Goal: Task Accomplishment & Management: Manage account settings

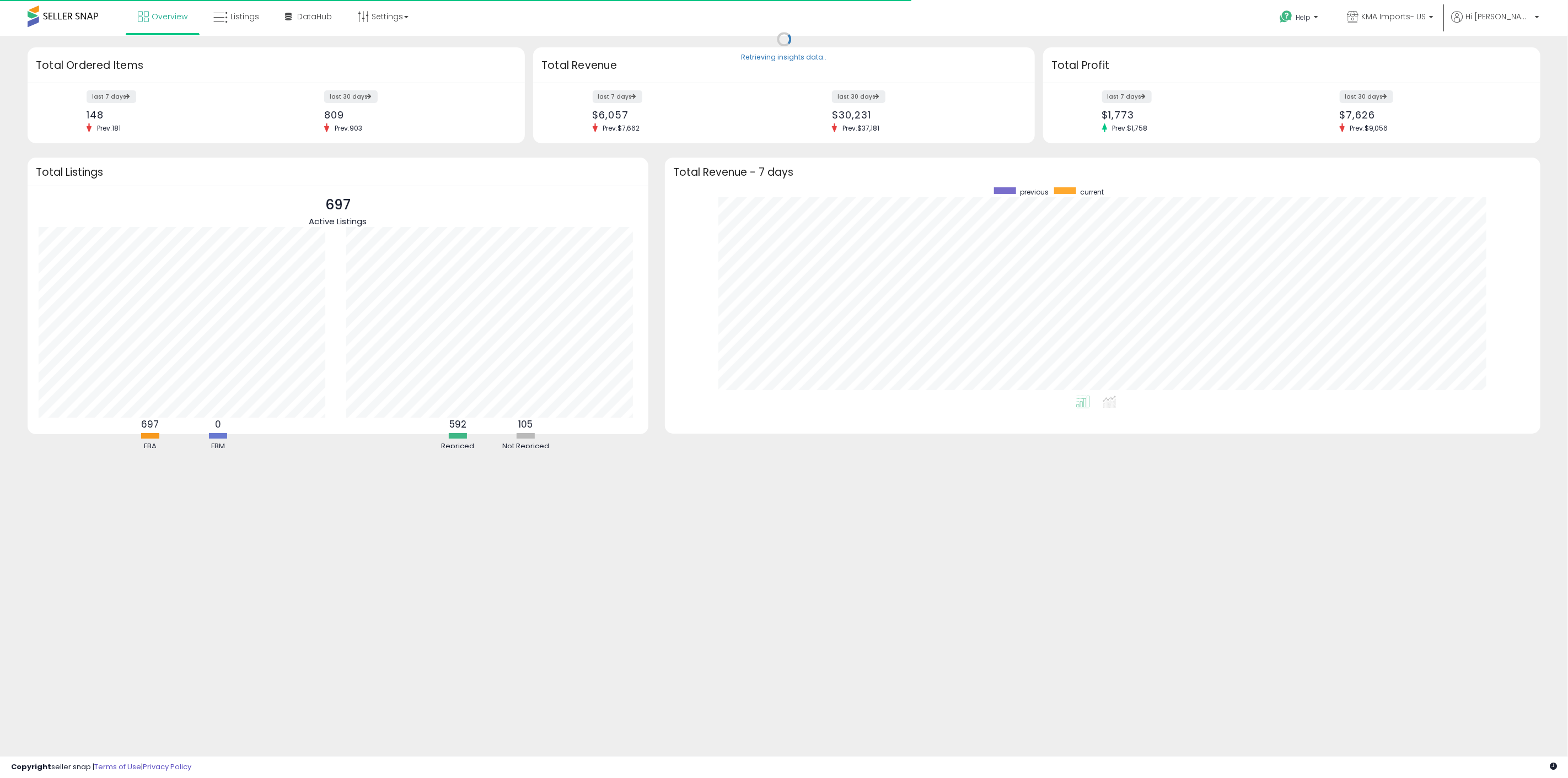
scroll to position [208, 853]
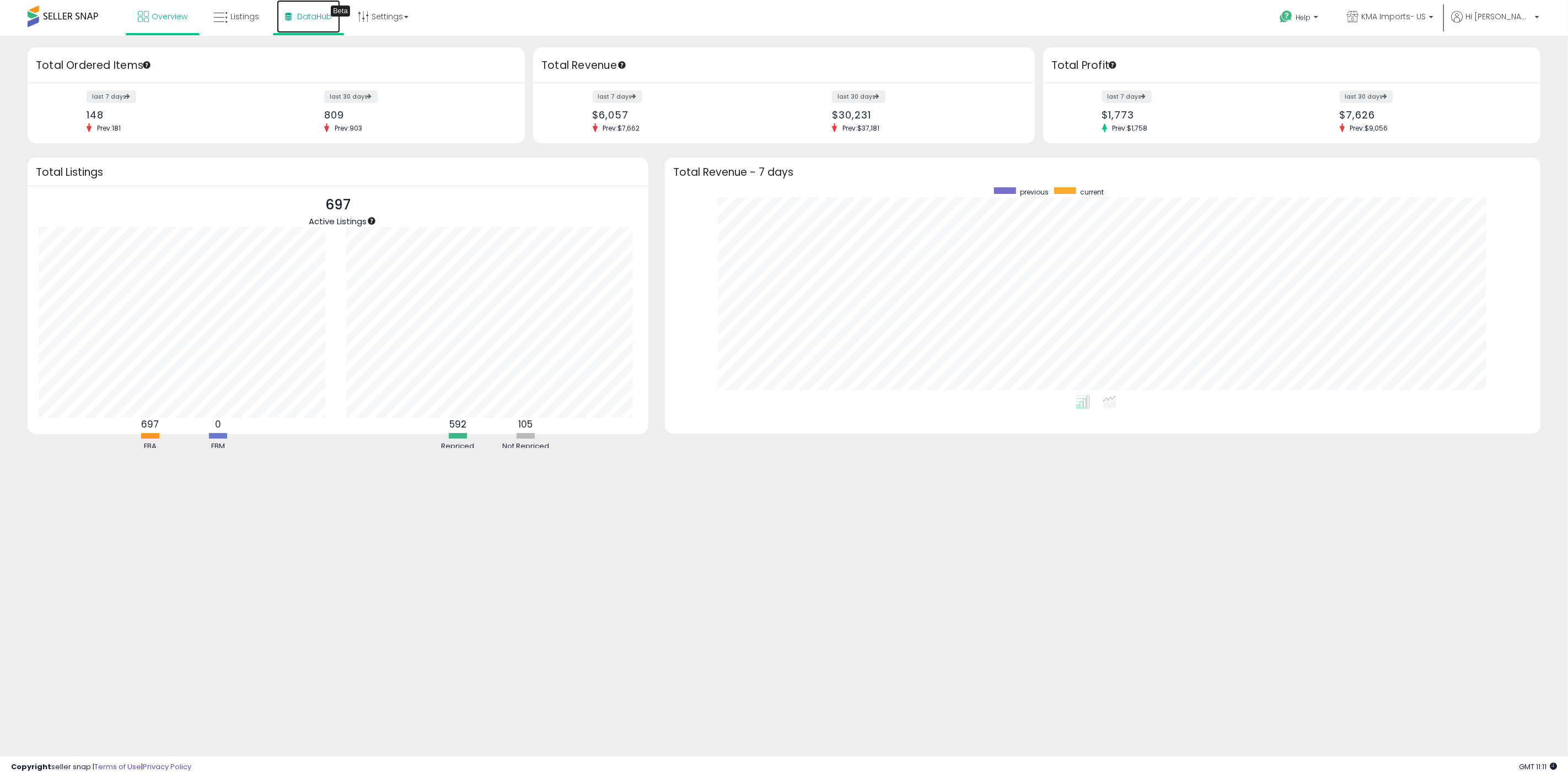
click at [314, 25] on link "DataHub Beta" at bounding box center [308, 16] width 63 height 33
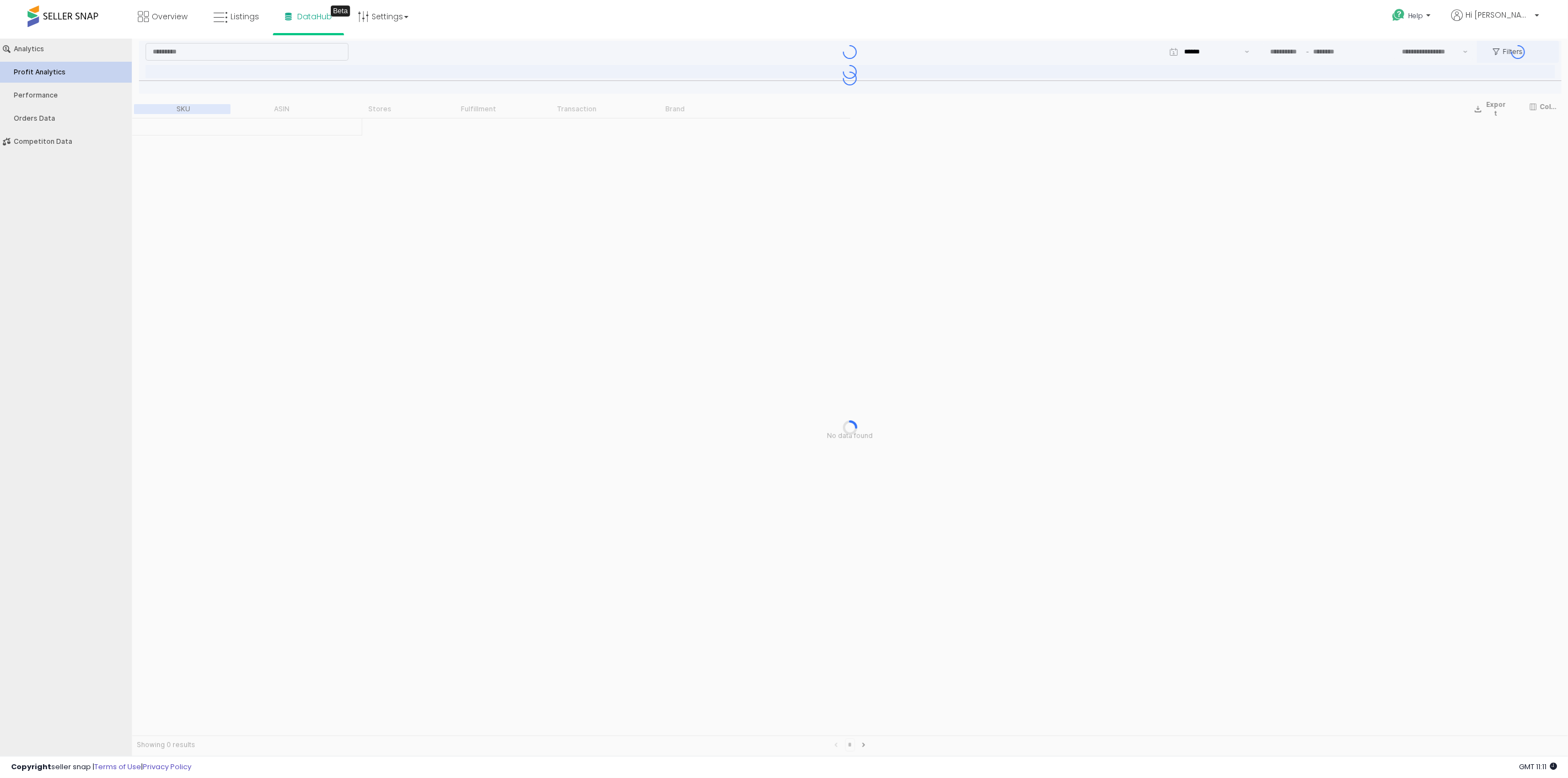
type input "***"
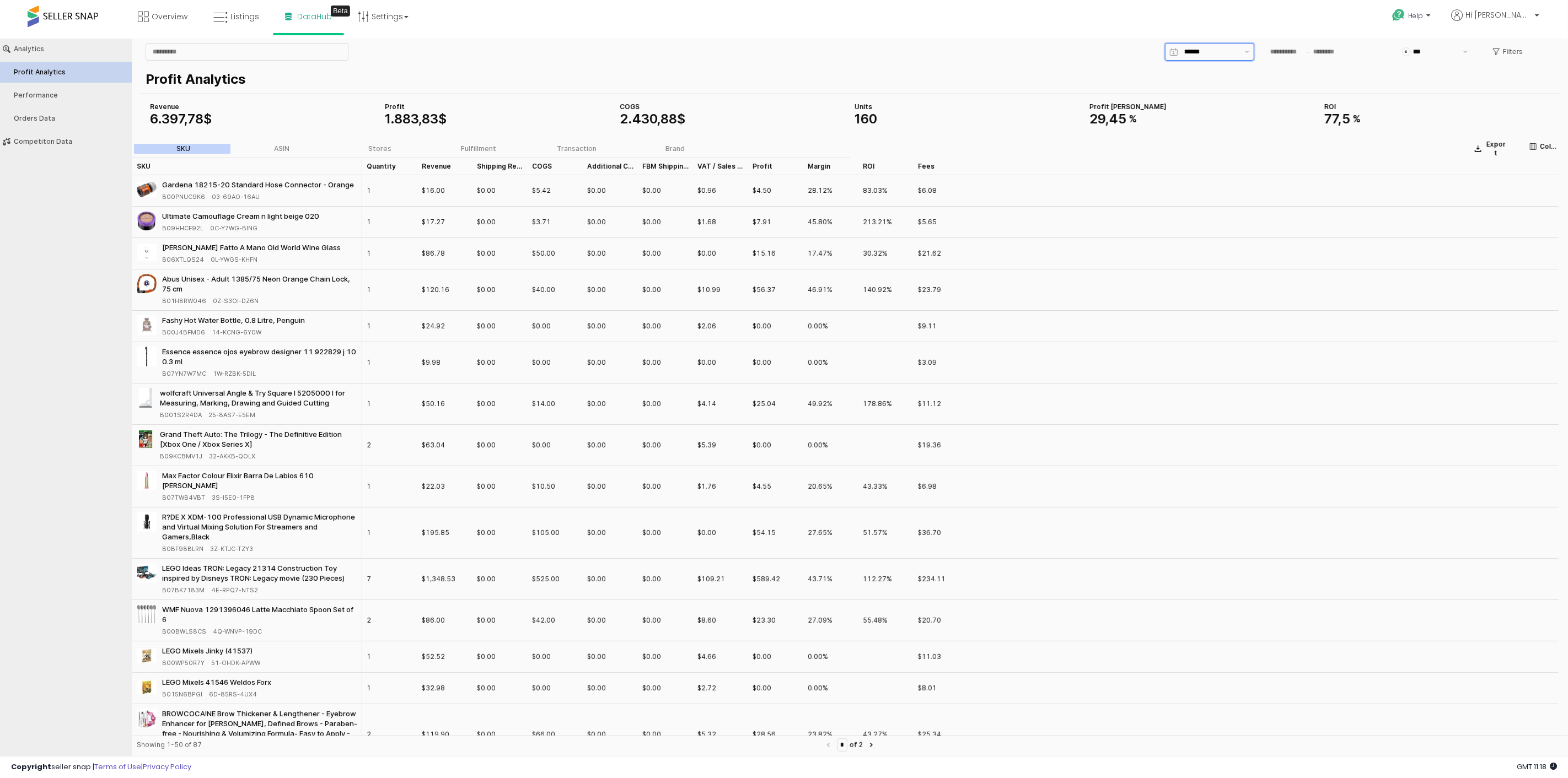
click at [1208, 51] on input "App Frame" at bounding box center [1211, 51] width 54 height 11
click at [1200, 150] on div "Last 30 days" at bounding box center [1206, 148] width 68 height 9
type input "**********"
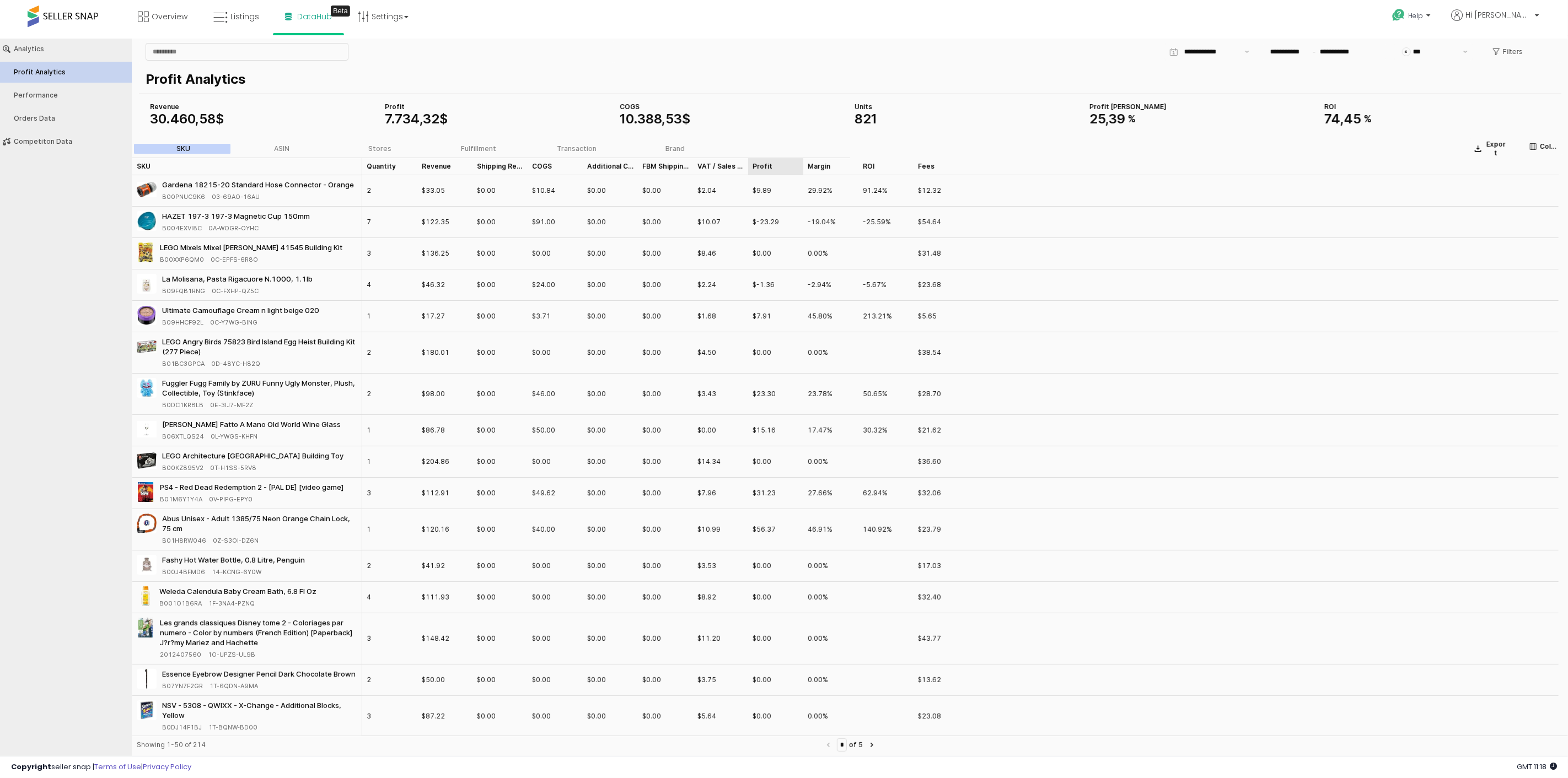
click at [763, 168] on div "Profit Profit" at bounding box center [775, 166] width 55 height 18
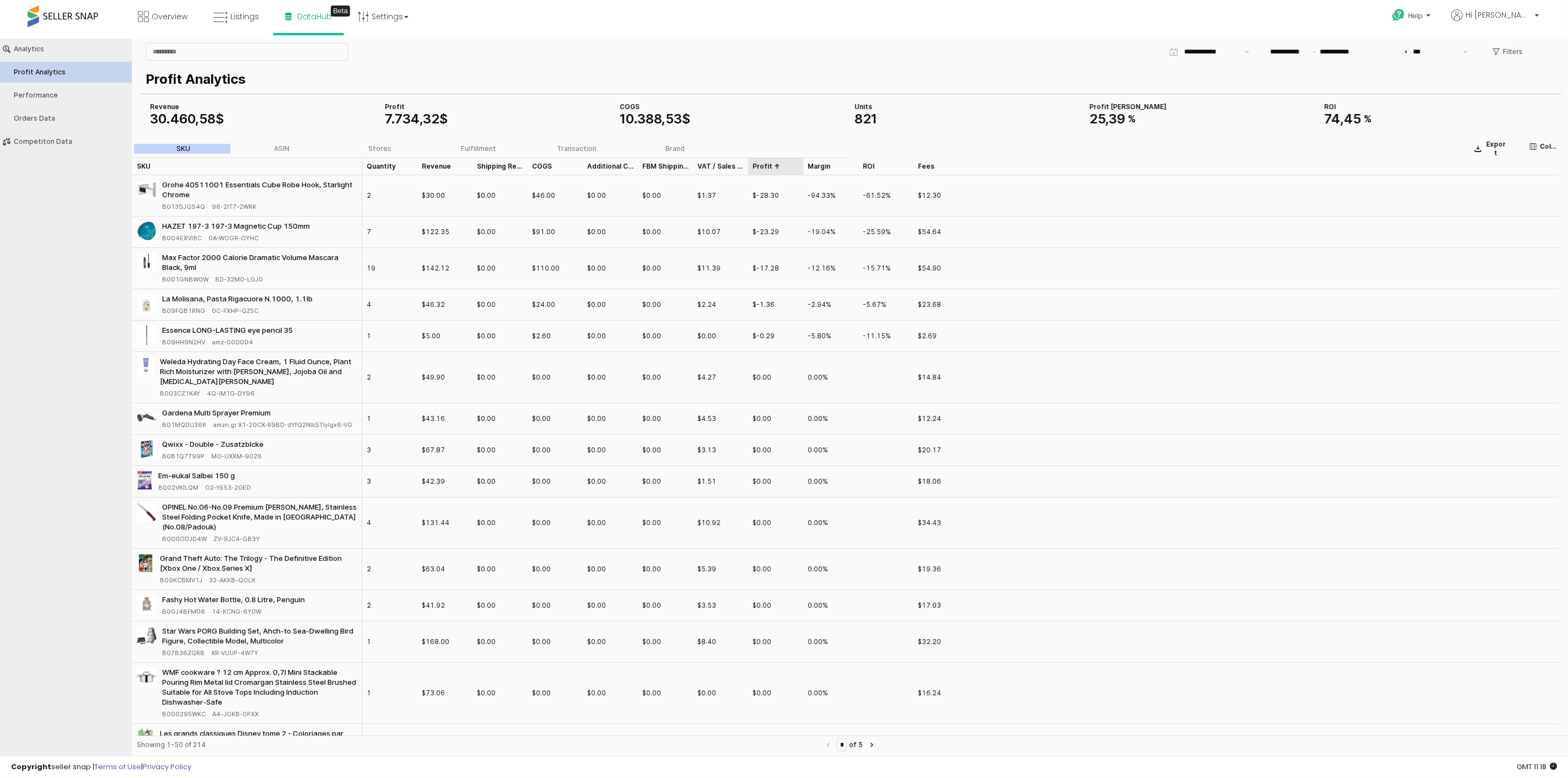
click at [763, 166] on div "Profit Profit" at bounding box center [775, 166] width 55 height 18
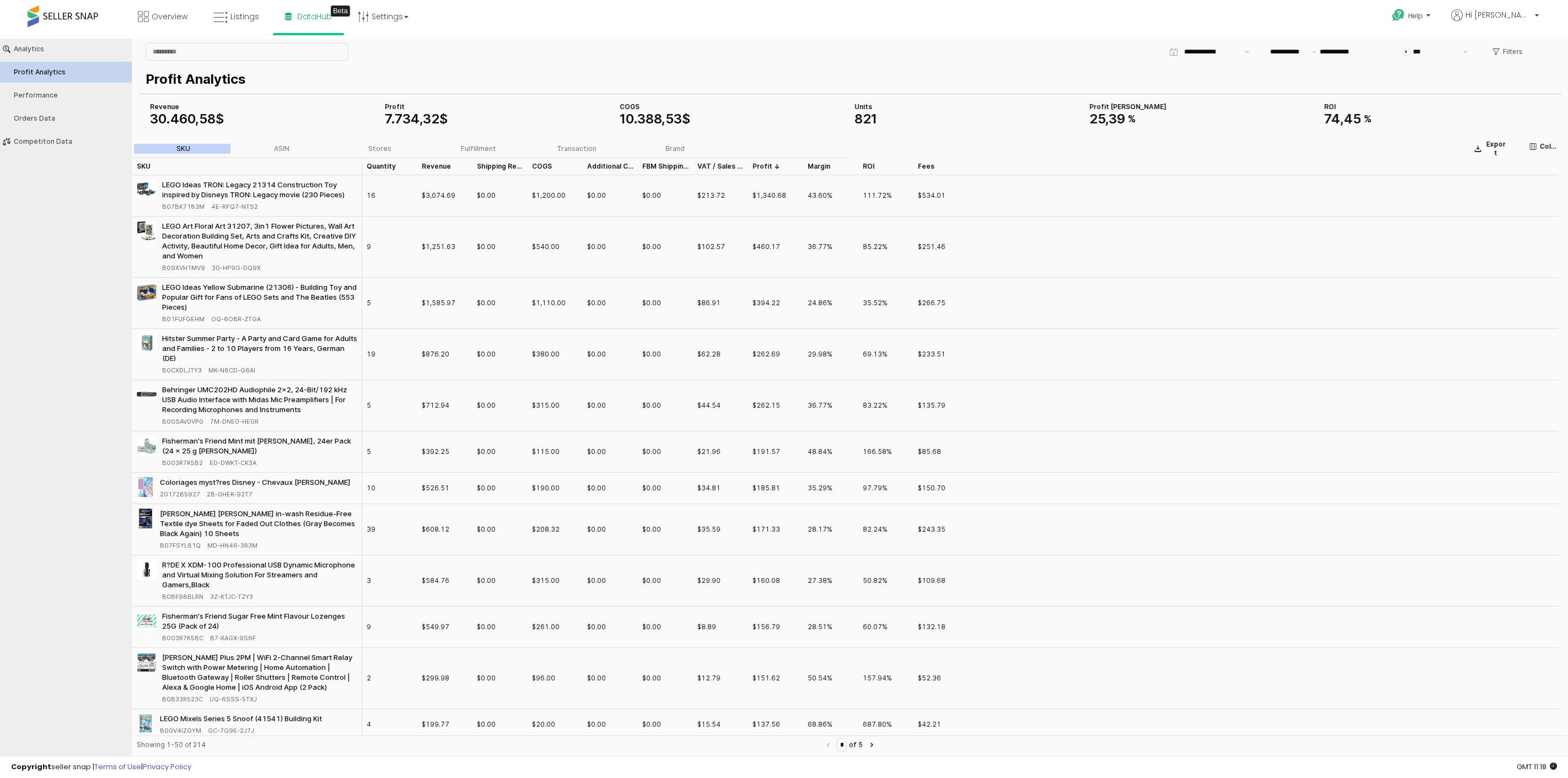
click at [281, 239] on div "LEGO Art Floral Art 31207, 3in1 Flower Pictures, Wall Art Decoration Building S…" at bounding box center [260, 240] width 195 height 39
click at [267, 440] on div "Fisherman's Friend Mint mit [PERSON_NAME], 24er Pack (24 x 25 g [PERSON_NAME])" at bounding box center [260, 445] width 195 height 20
click at [258, 342] on div "Hitster Summer Party - A Party and Card Game for Adults and Families - 2 to 10 …" at bounding box center [260, 348] width 195 height 30
drag, startPoint x: 60, startPoint y: 11, endPoint x: 28, endPoint y: 23, distance: 34.2
click at [16, 24] on div "Overview Listings Beta" at bounding box center [512, 23] width 1040 height 47
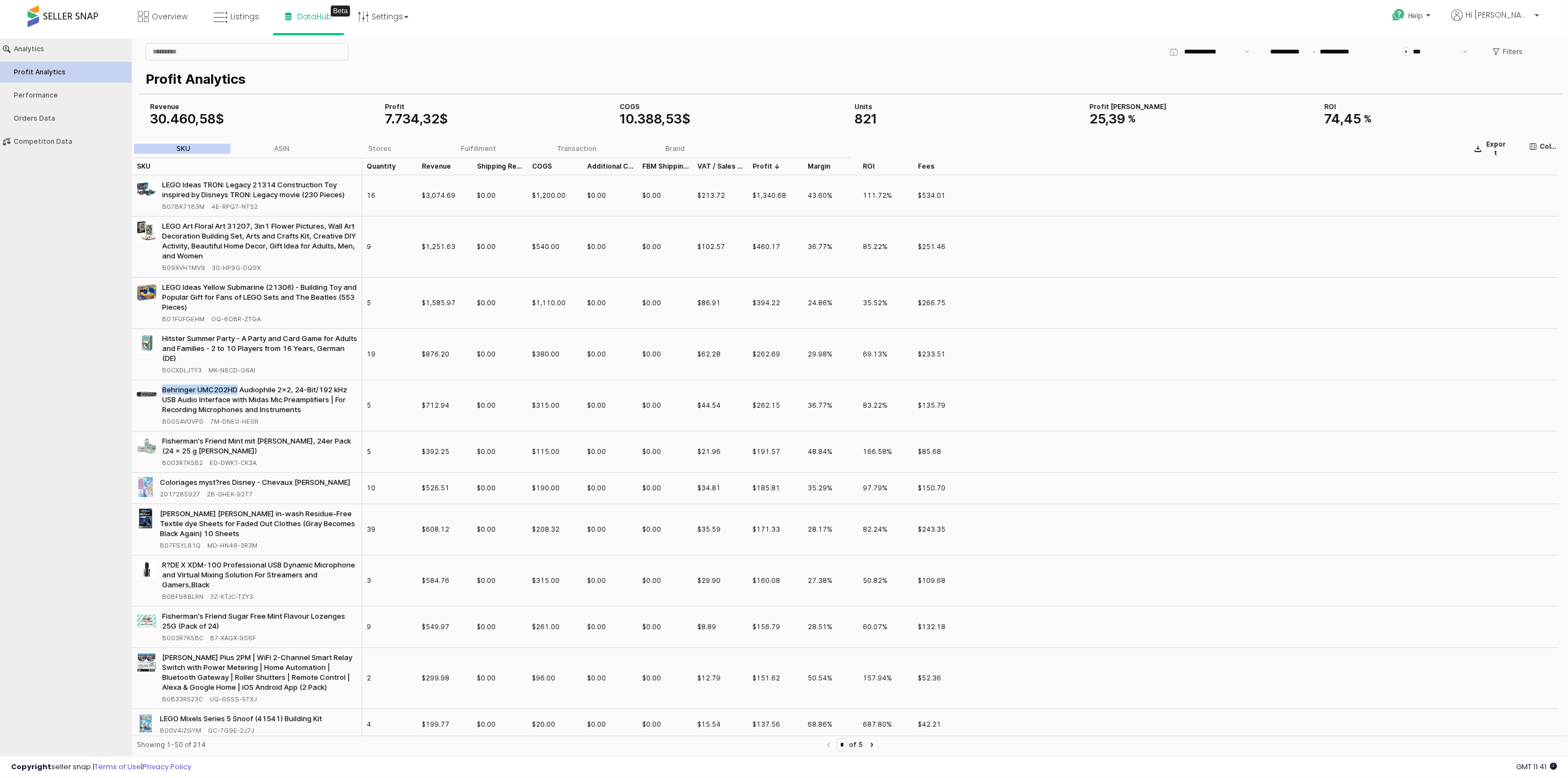
drag, startPoint x: 162, startPoint y: 386, endPoint x: 237, endPoint y: 388, distance: 75.0
click at [237, 388] on div "Behringer UMC202HD Audiophile 2x2, 24-Bit/192 kHz USB Audio Interface with Mida…" at bounding box center [260, 399] width 195 height 30
copy div "Behringer UMC202HD"
click at [225, 494] on span "2B-0HEK-92T7" at bounding box center [230, 494] width 46 height 10
drag, startPoint x: 255, startPoint y: 497, endPoint x: 204, endPoint y: 496, distance: 51.0
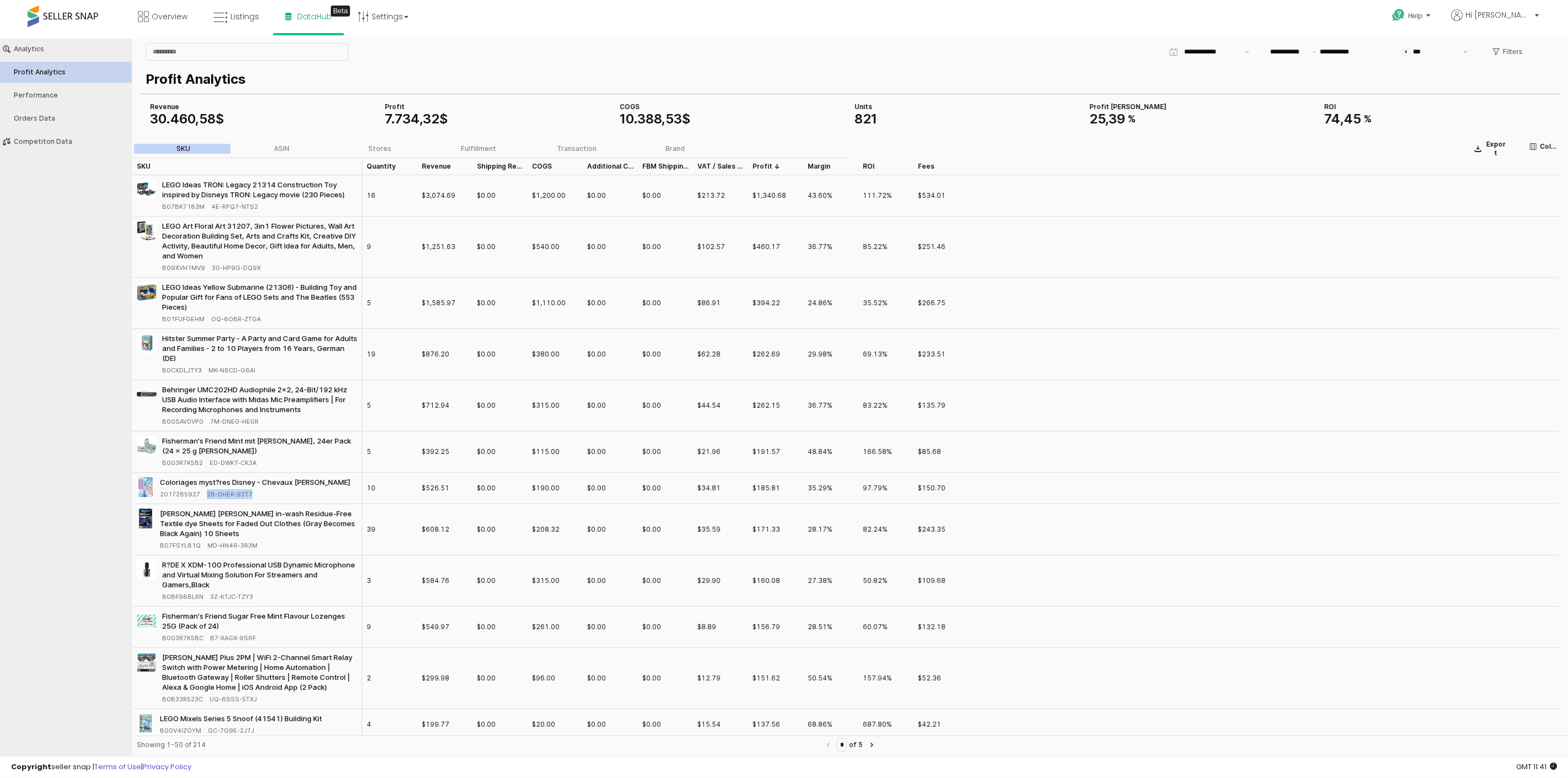
click at [204, 496] on div "2017285927 2B-0HEK-92T7" at bounding box center [256, 494] width 193 height 10
copy span "2B-0HEK-92T7"
click at [97, 508] on div "Analytics Profit Analytics Performance Orders Data Competiton Data" at bounding box center [66, 394] width 132 height 712
drag, startPoint x: 258, startPoint y: 546, endPoint x: 204, endPoint y: 547, distance: 54.0
click at [204, 547] on div "B07FSYL81Q MD-HN46-3R3M" at bounding box center [258, 545] width 198 height 10
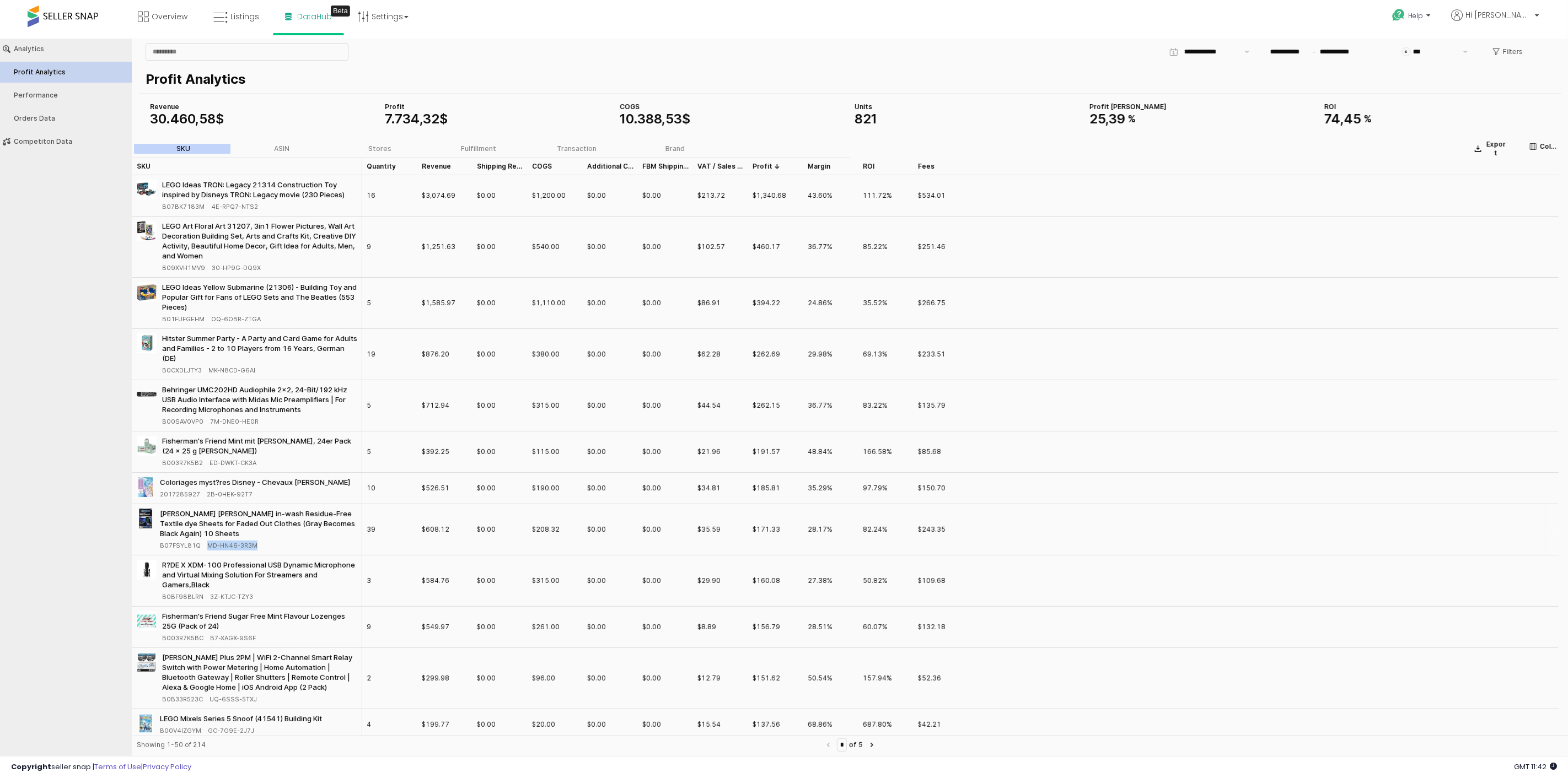
copy span "MD-HN46-3R3M"
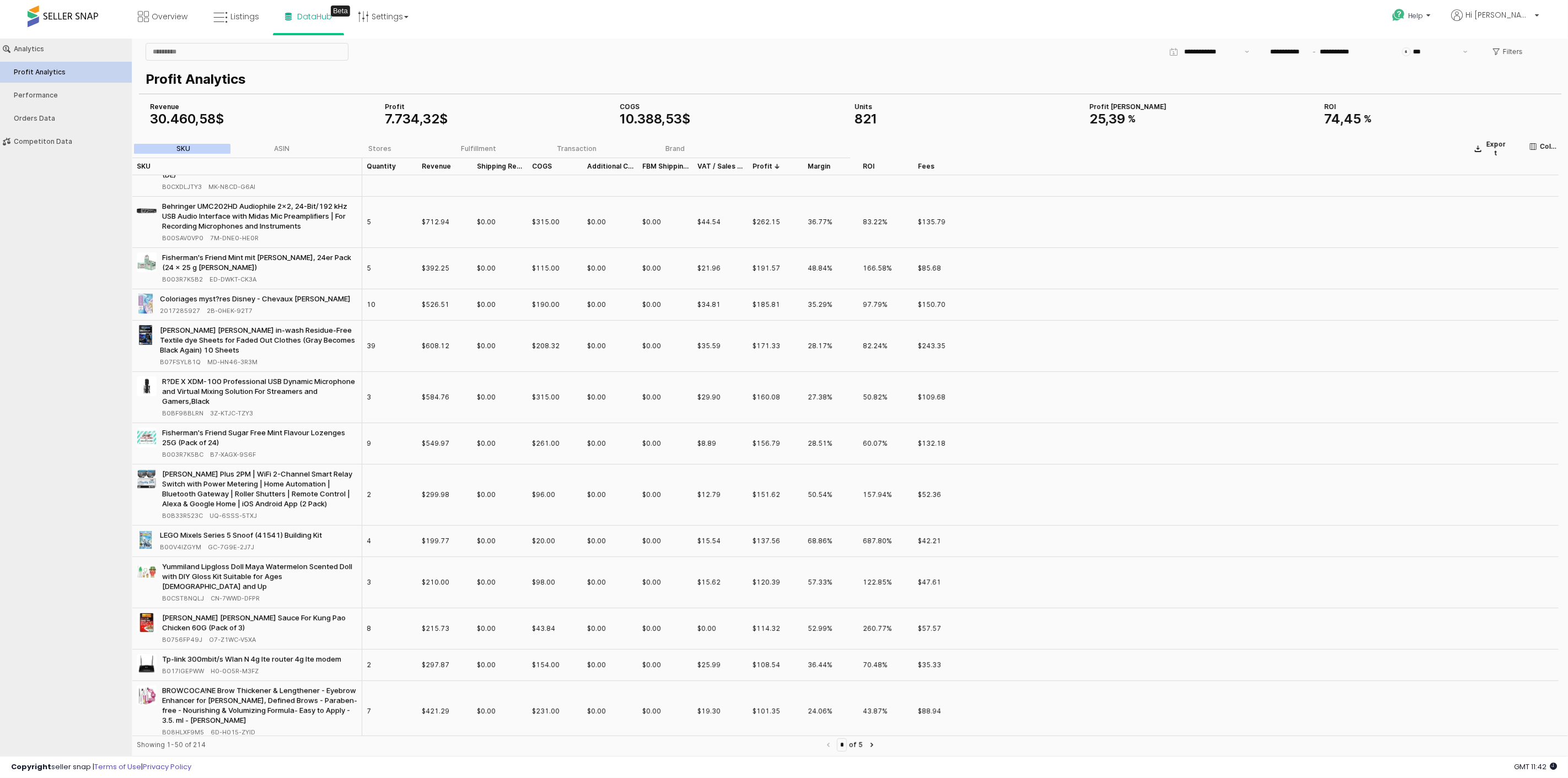
drag, startPoint x: 0, startPoint y: 490, endPoint x: 51, endPoint y: 499, distance: 51.8
click at [3, 492] on div "Analytics Profit Analytics Performance Orders Data Competiton Data" at bounding box center [66, 394] width 132 height 712
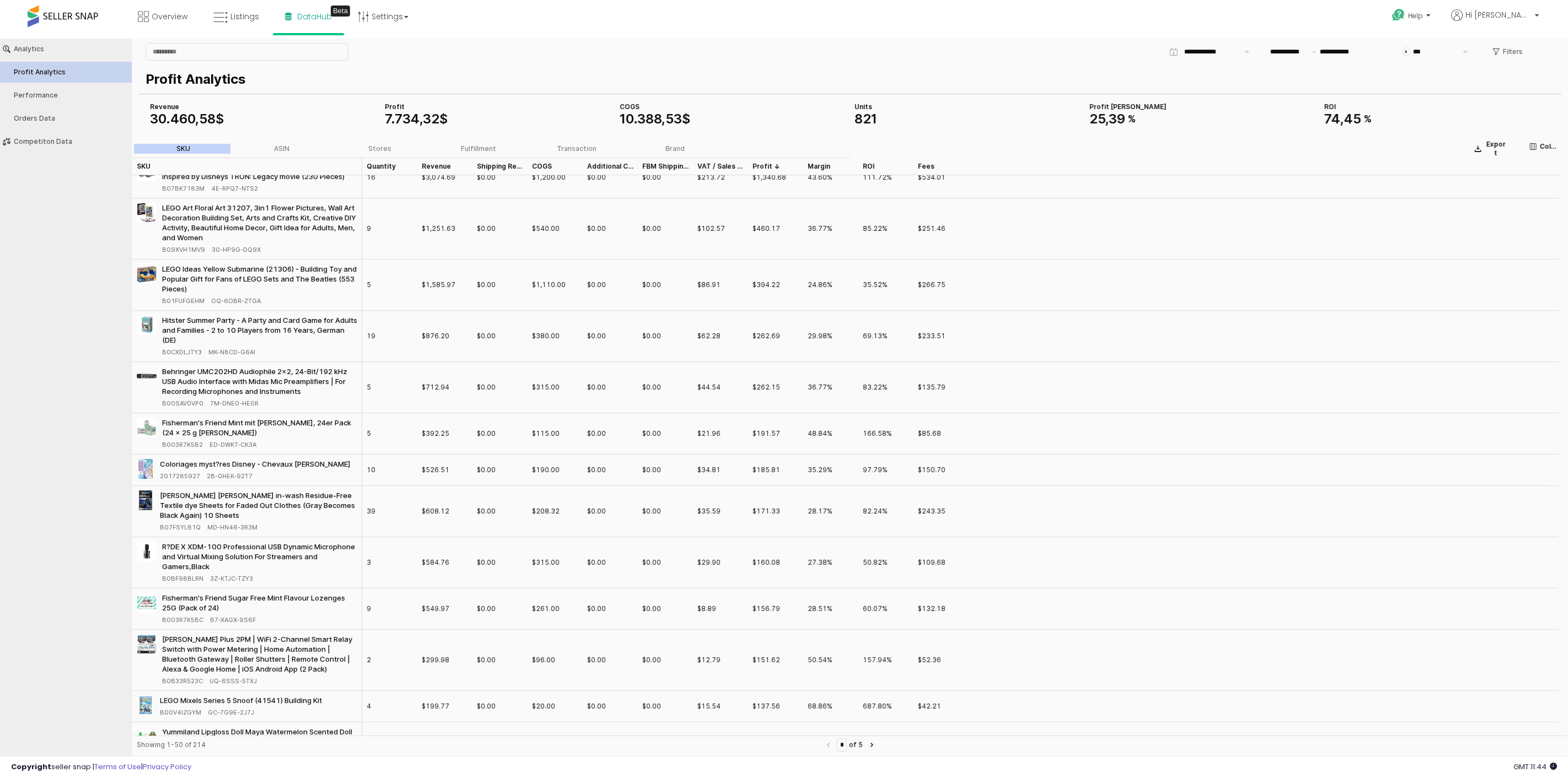
scroll to position [0, 0]
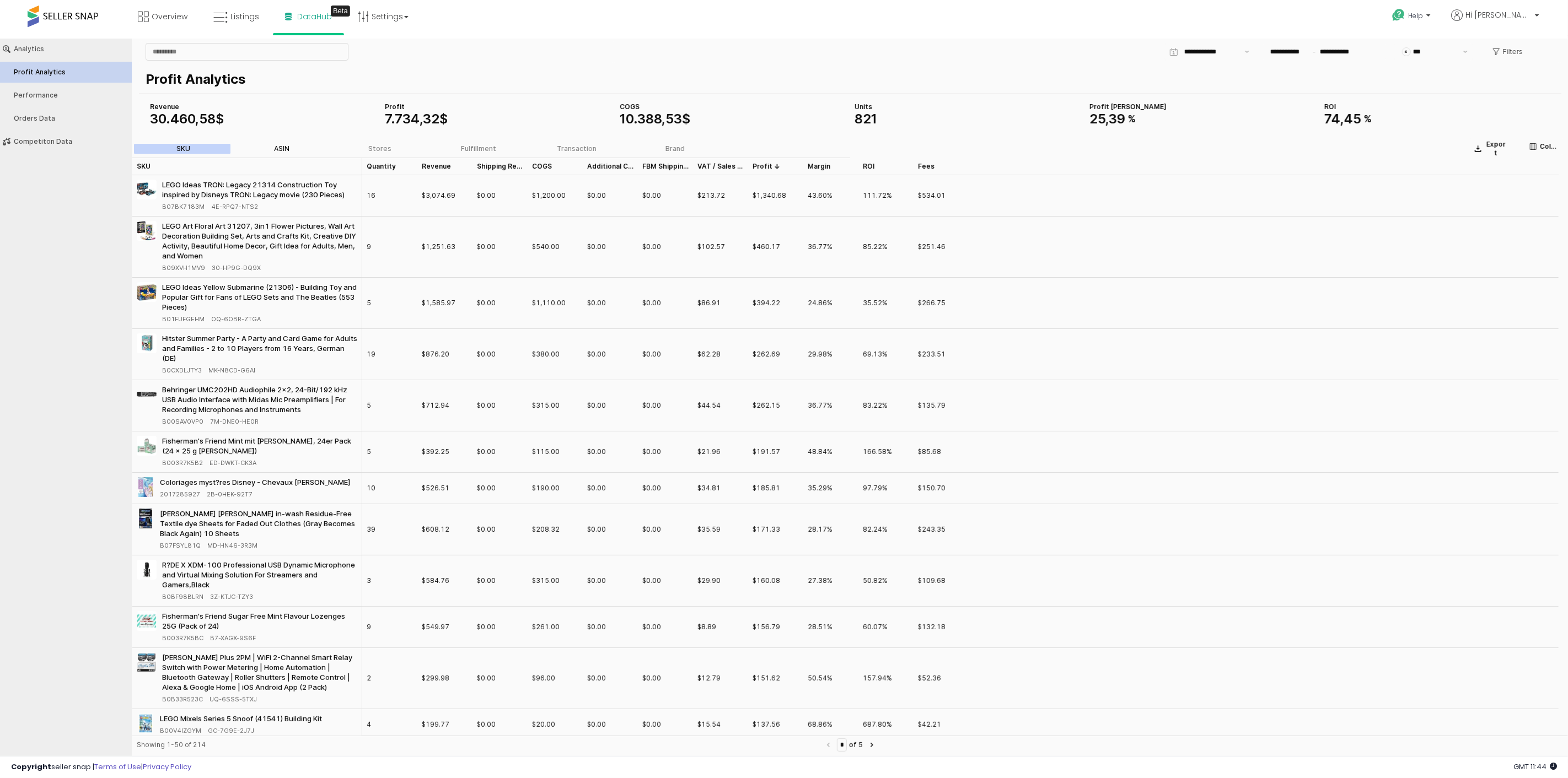
click at [273, 146] on label "ASIN" at bounding box center [282, 148] width 98 height 10
click at [383, 166] on div "Quantity Quantity" at bounding box center [390, 166] width 55 height 18
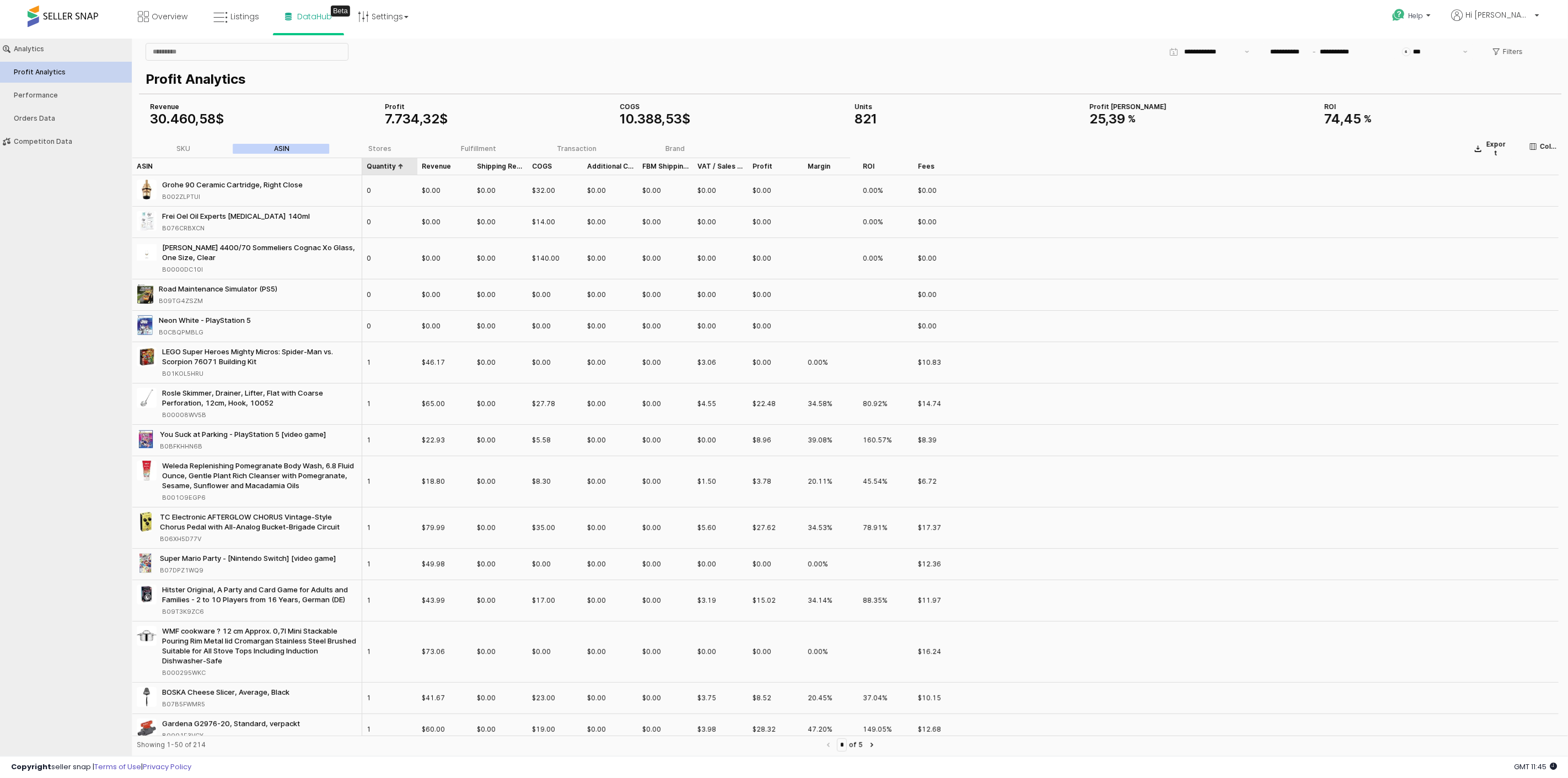
click at [383, 166] on div "Quantity Quantity" at bounding box center [390, 166] width 55 height 18
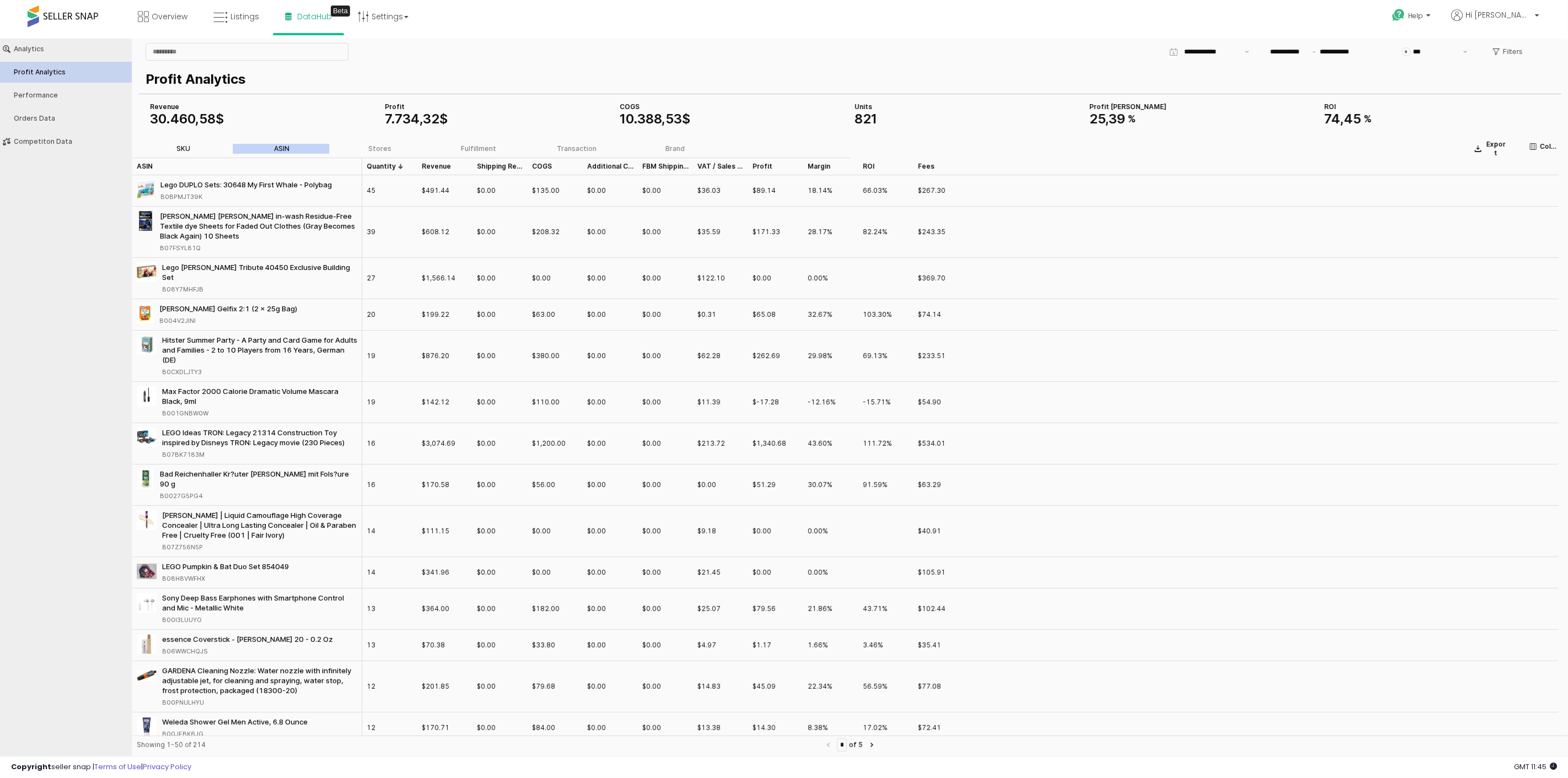
click at [185, 144] on div "SKU" at bounding box center [183, 148] width 14 height 7
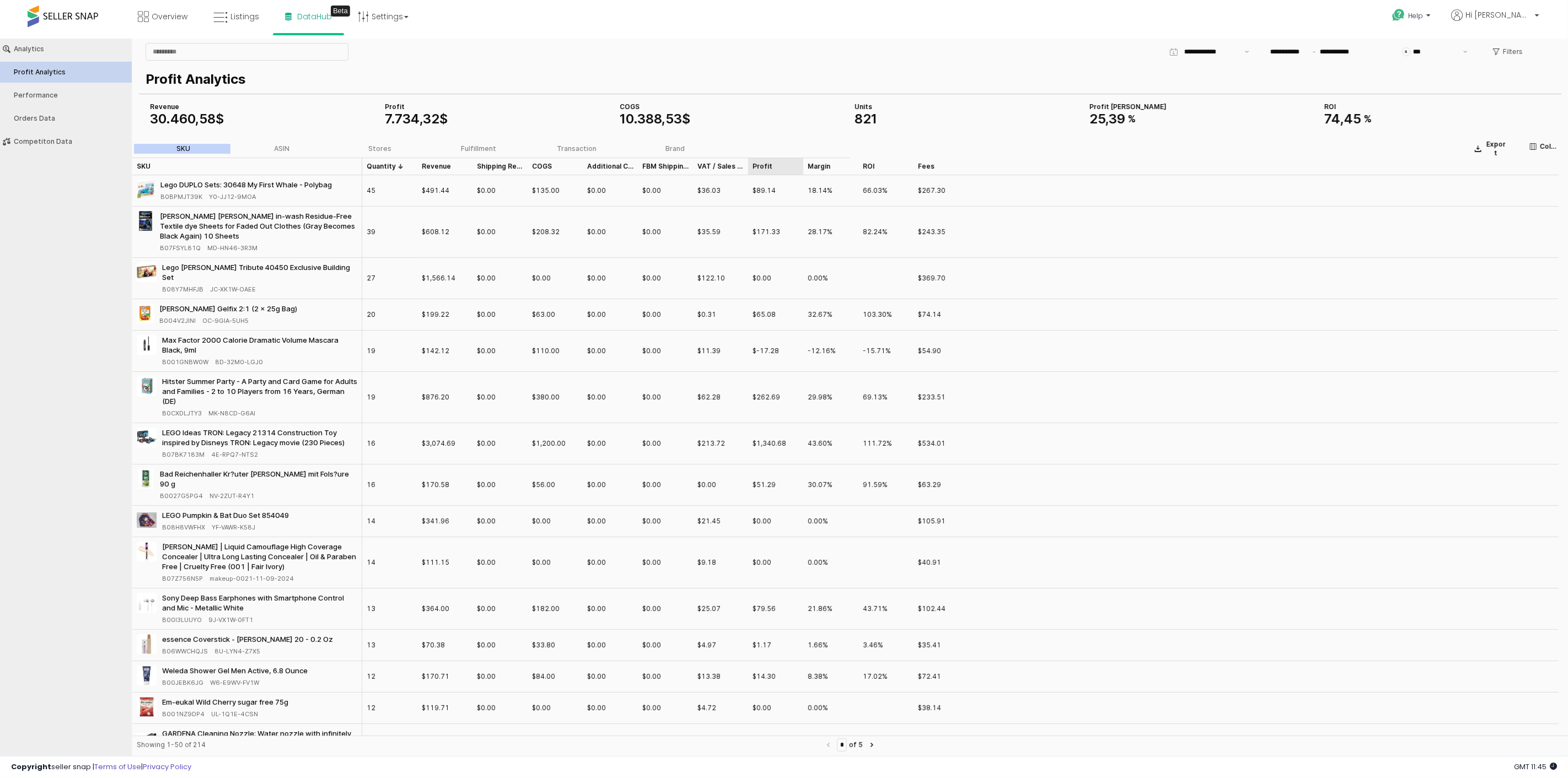
click at [767, 166] on div "Profit Profit" at bounding box center [775, 166] width 55 height 18
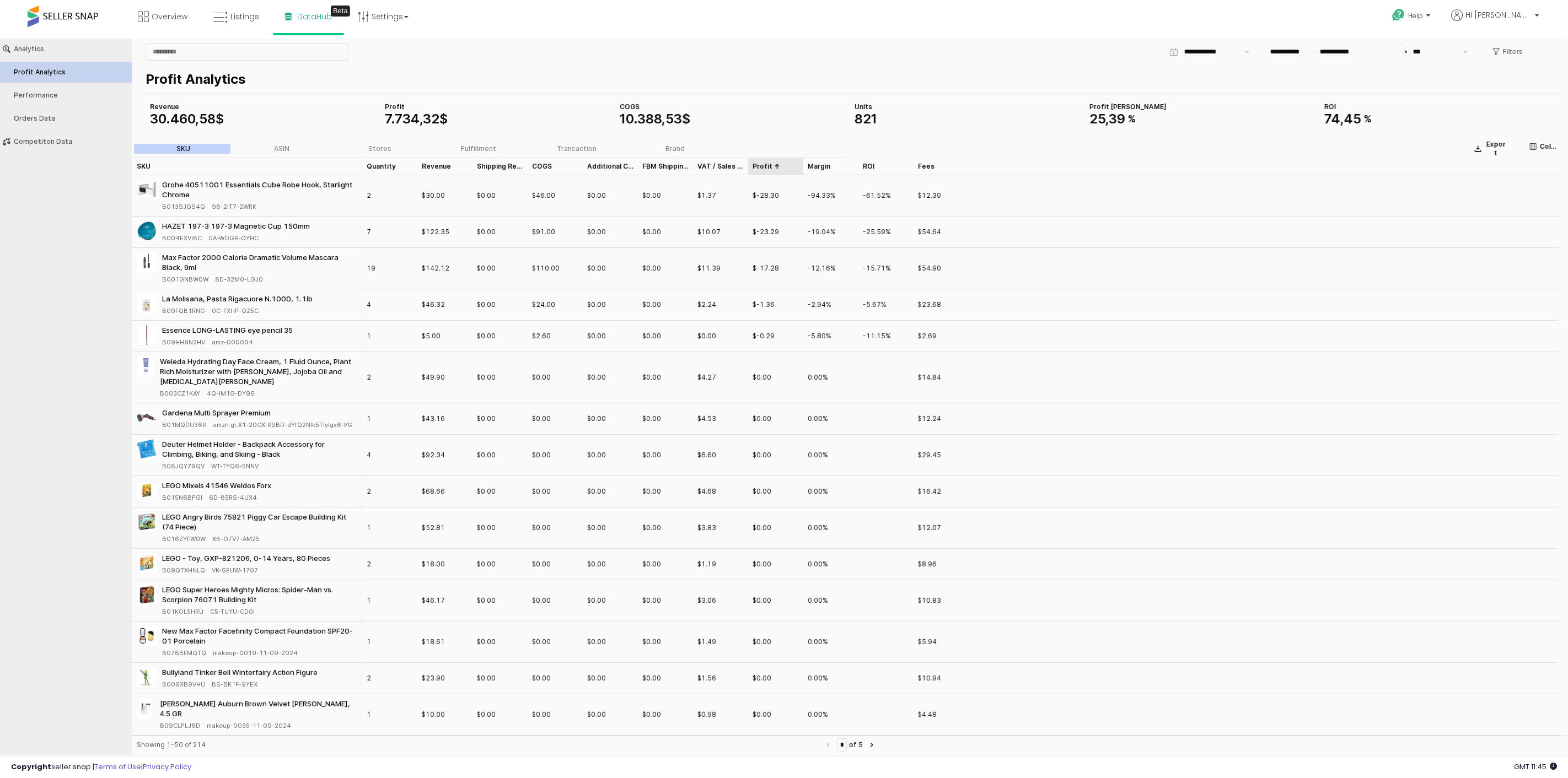
click at [767, 166] on div "Profit Profit" at bounding box center [775, 166] width 55 height 18
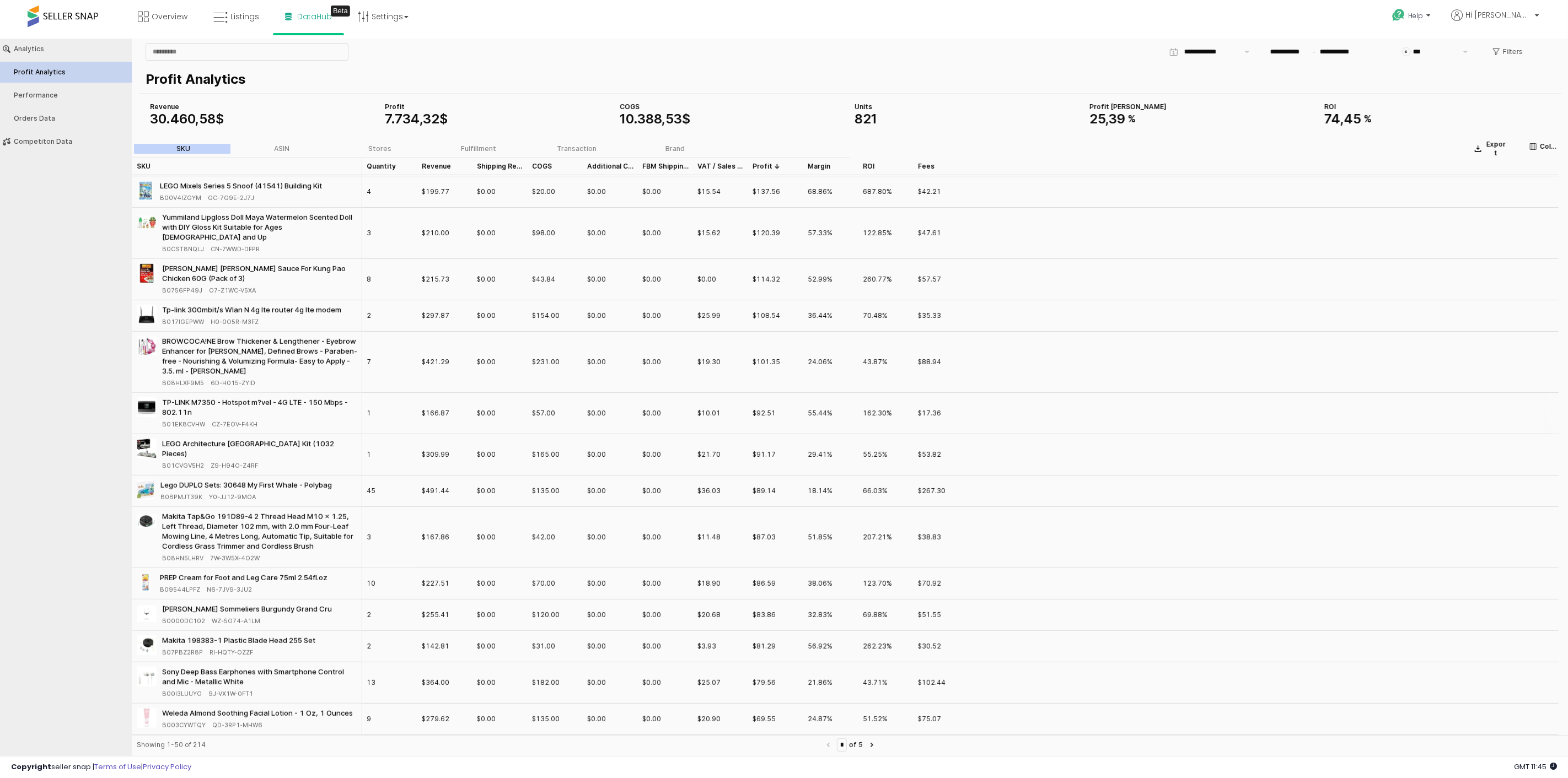
scroll to position [551, 0]
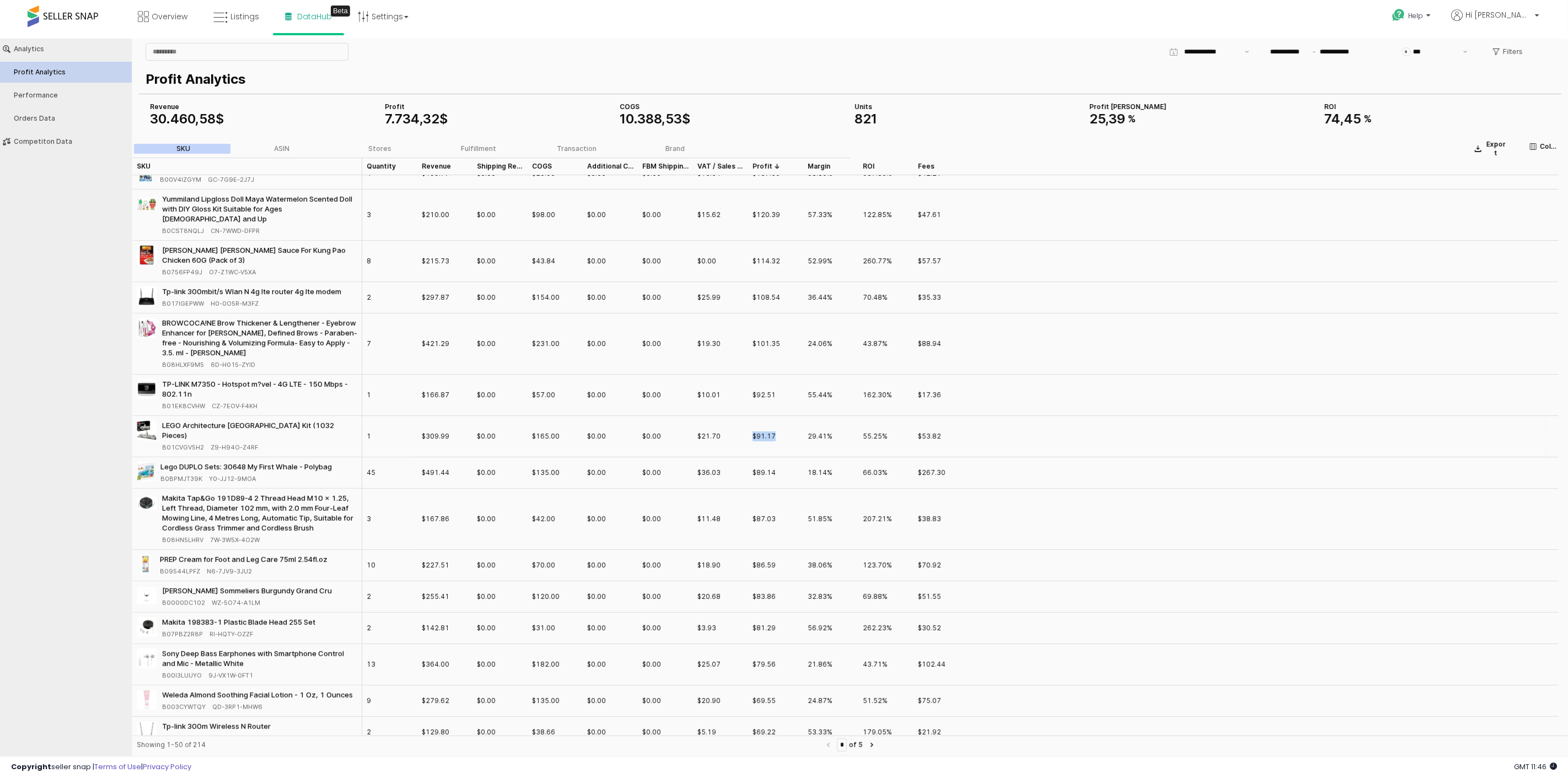
drag, startPoint x: 778, startPoint y: 425, endPoint x: 750, endPoint y: 425, distance: 28.0
click at [750, 425] on div "$91.17" at bounding box center [775, 436] width 55 height 41
click at [767, 431] on div "$91.17" at bounding box center [764, 436] width 23 height 10
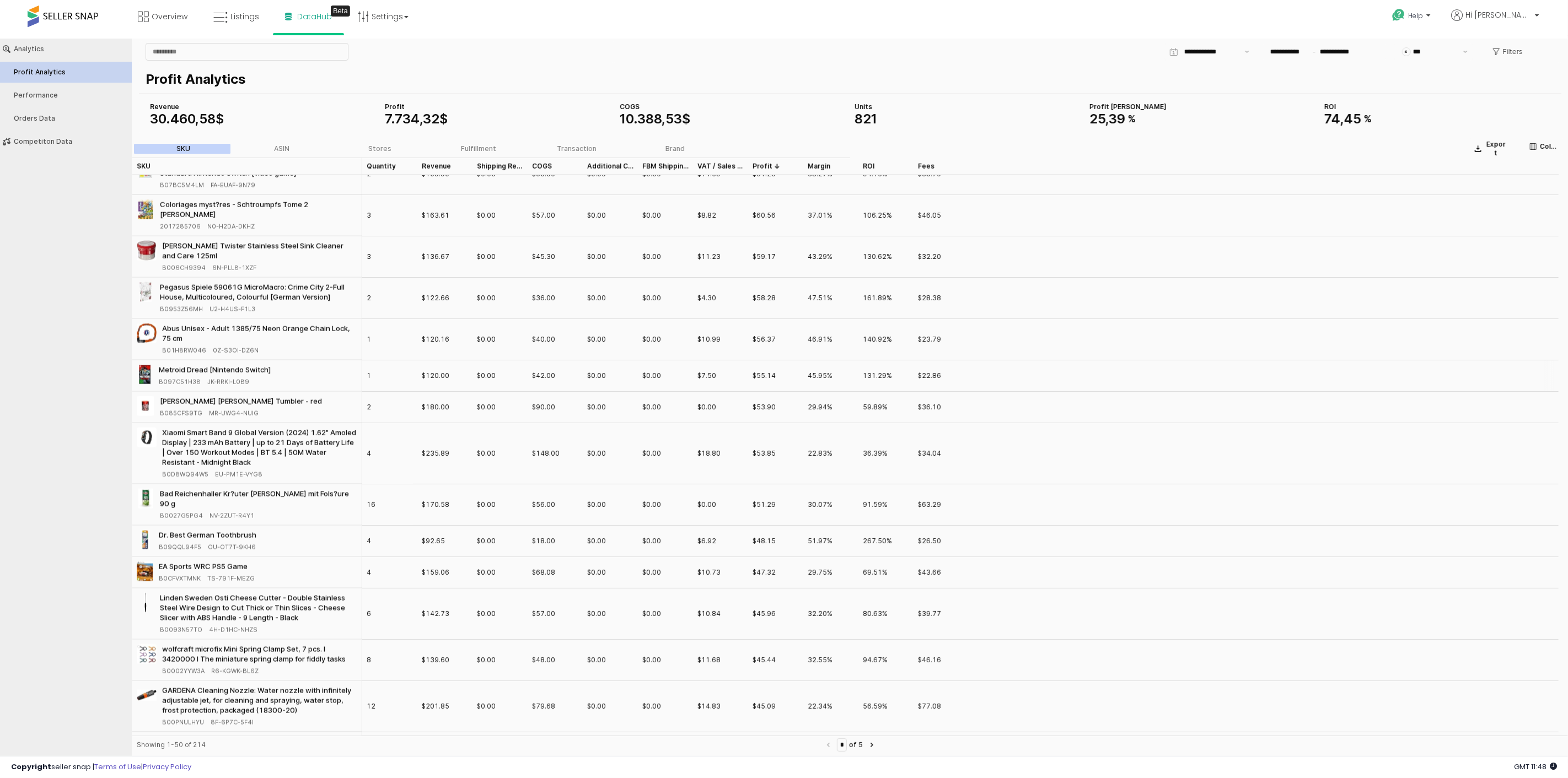
scroll to position [1429, 0]
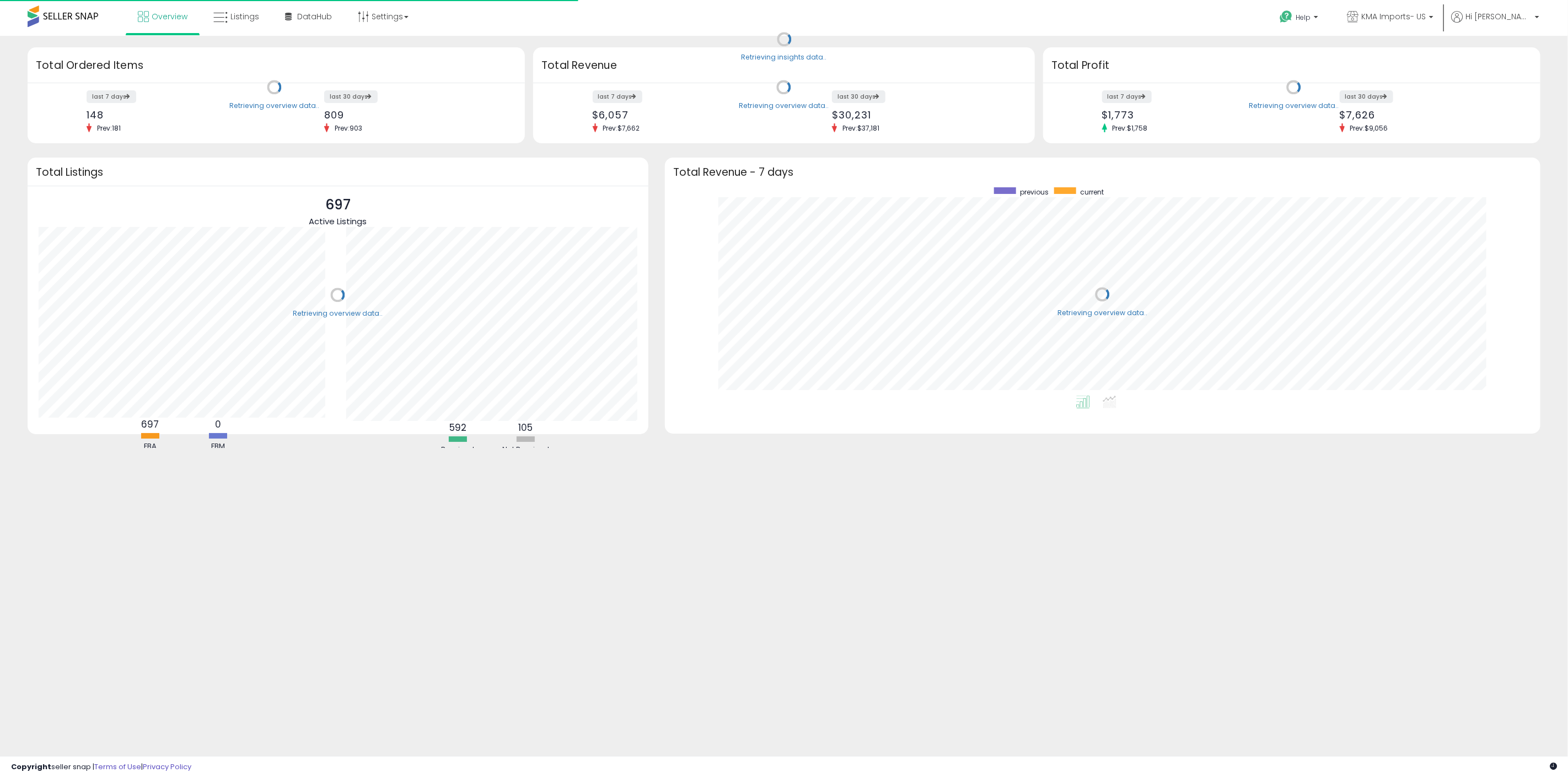
scroll to position [208, 853]
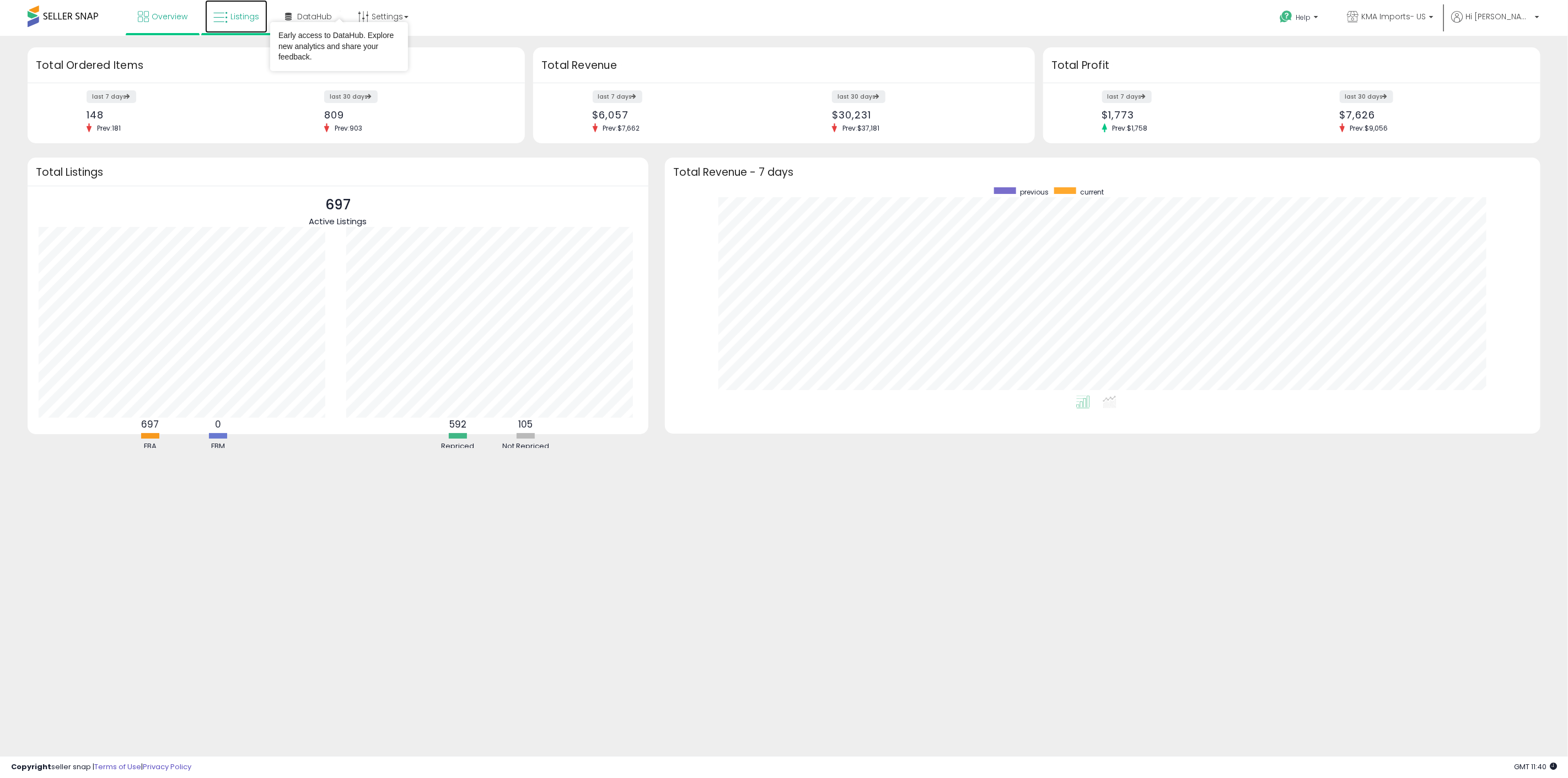
click at [252, 25] on link "Listings" at bounding box center [236, 16] width 62 height 33
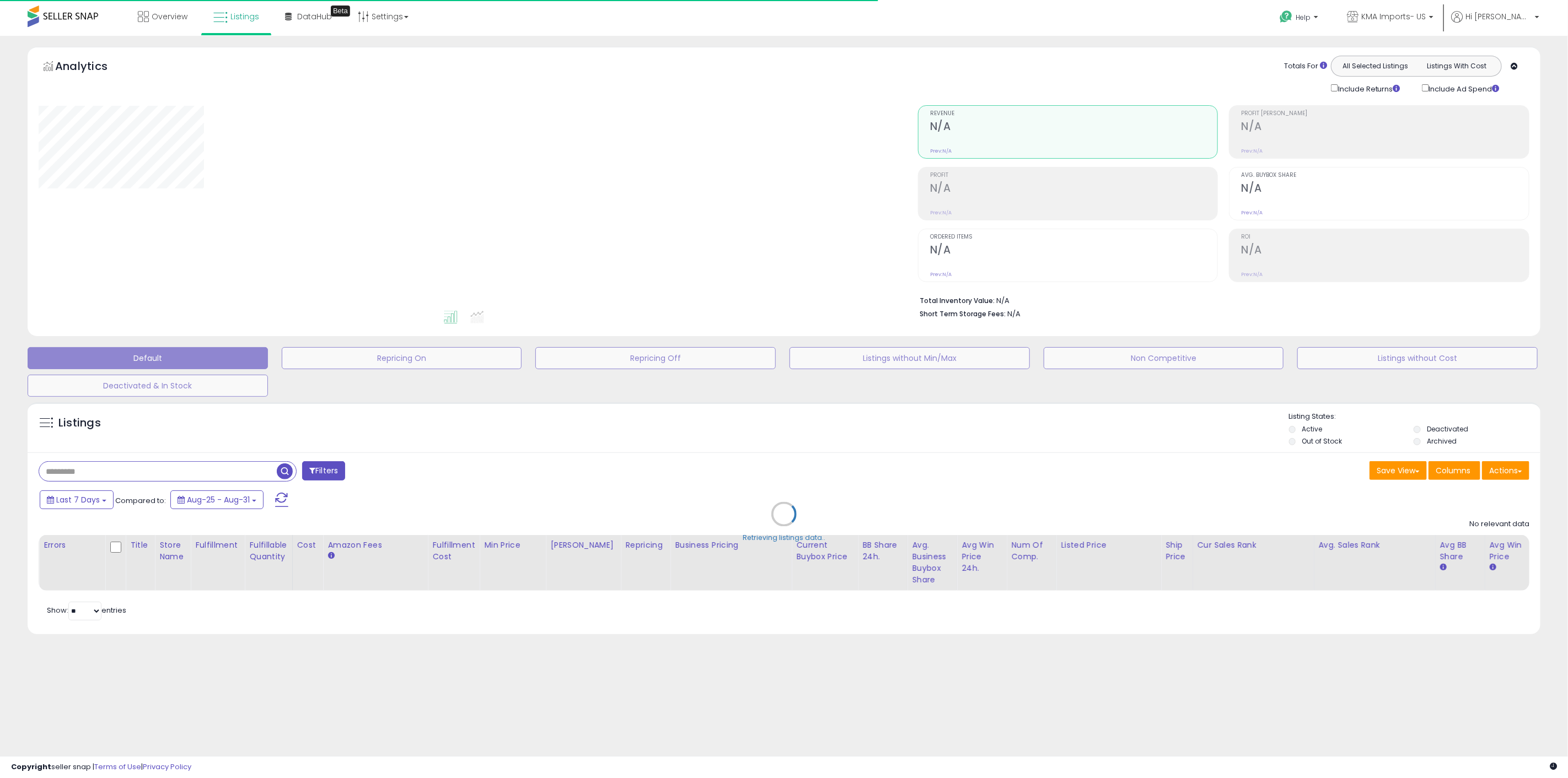
click at [210, 472] on div "Retrieving listings data.." at bounding box center [784, 522] width 1529 height 252
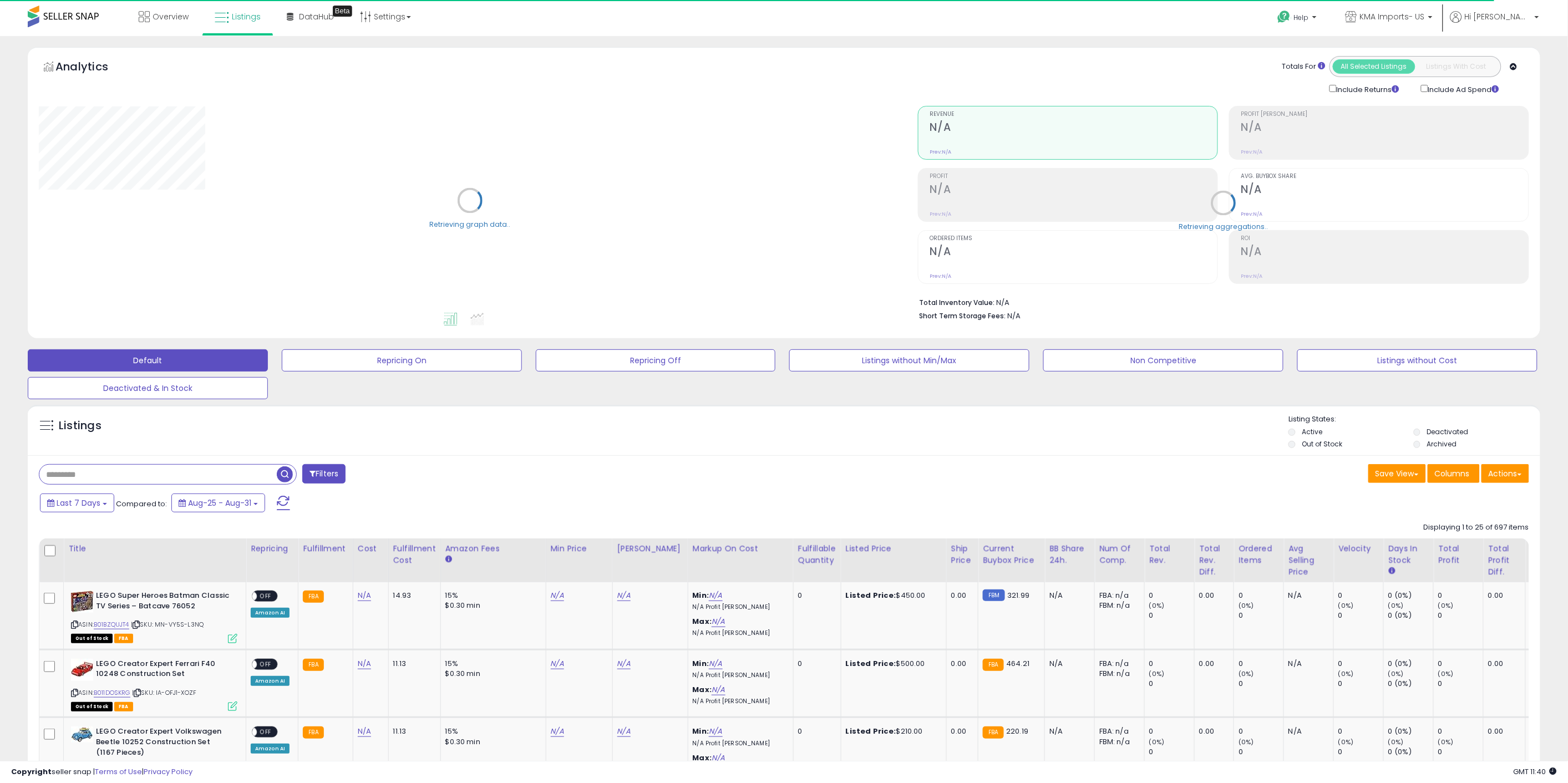
click at [219, 474] on input "text" at bounding box center [158, 474] width 238 height 20
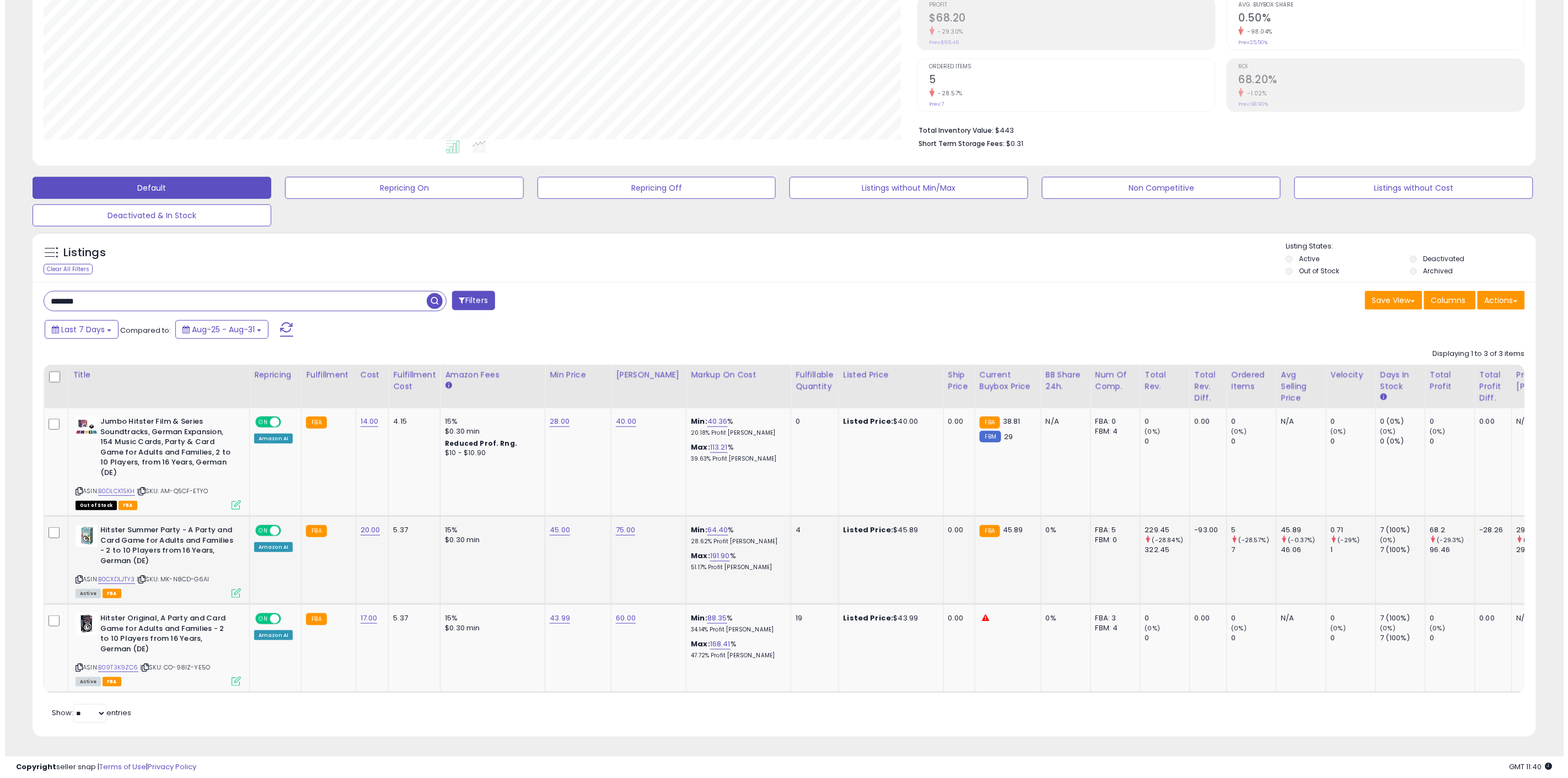
scroll to position [226, 874]
click at [228, 589] on icon at bounding box center [230, 593] width 9 height 9
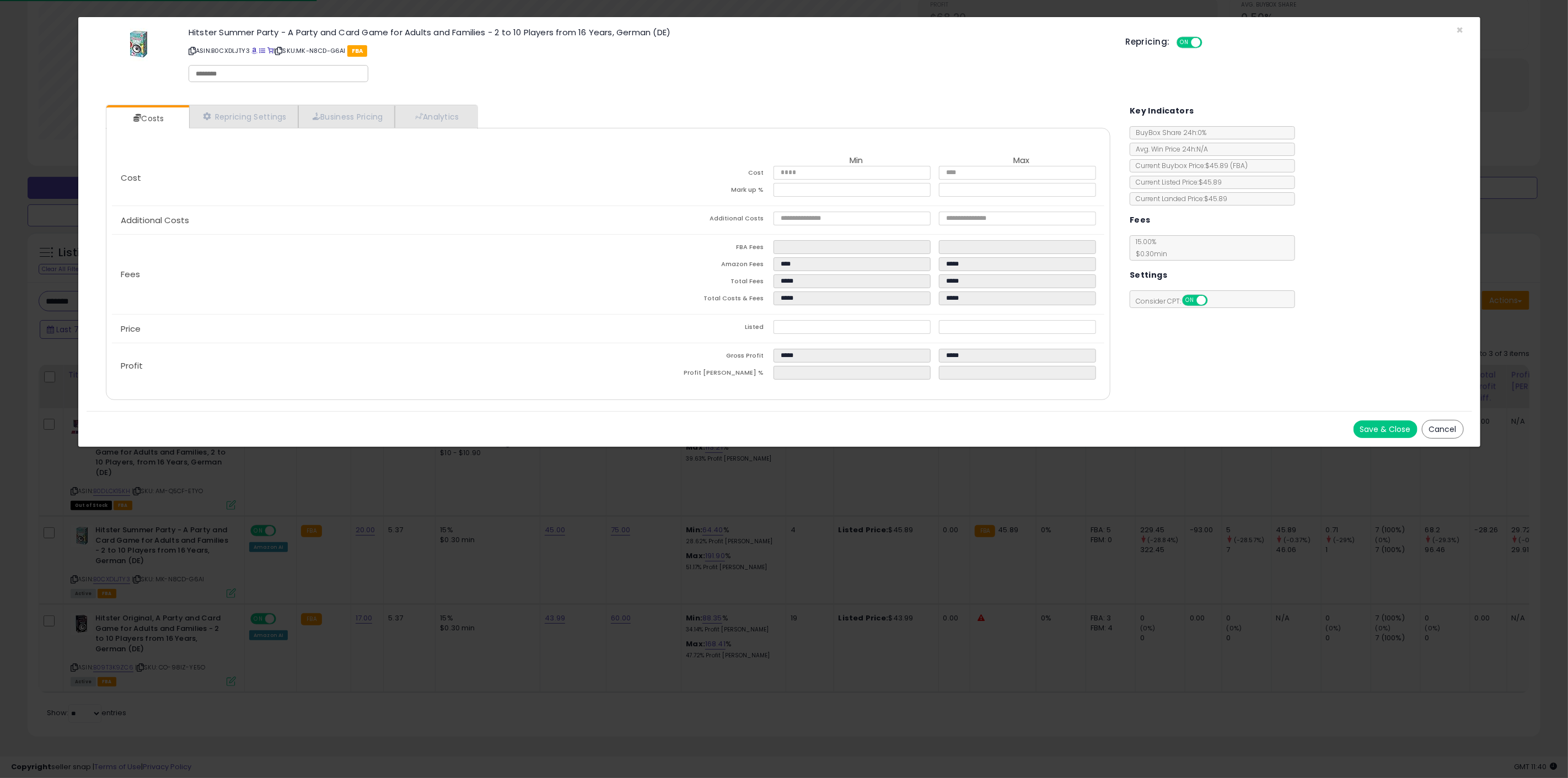
click at [233, 589] on div "× Close Hitster Summer Party - A Party and Card Game for Adults and Families - …" at bounding box center [784, 389] width 1568 height 778
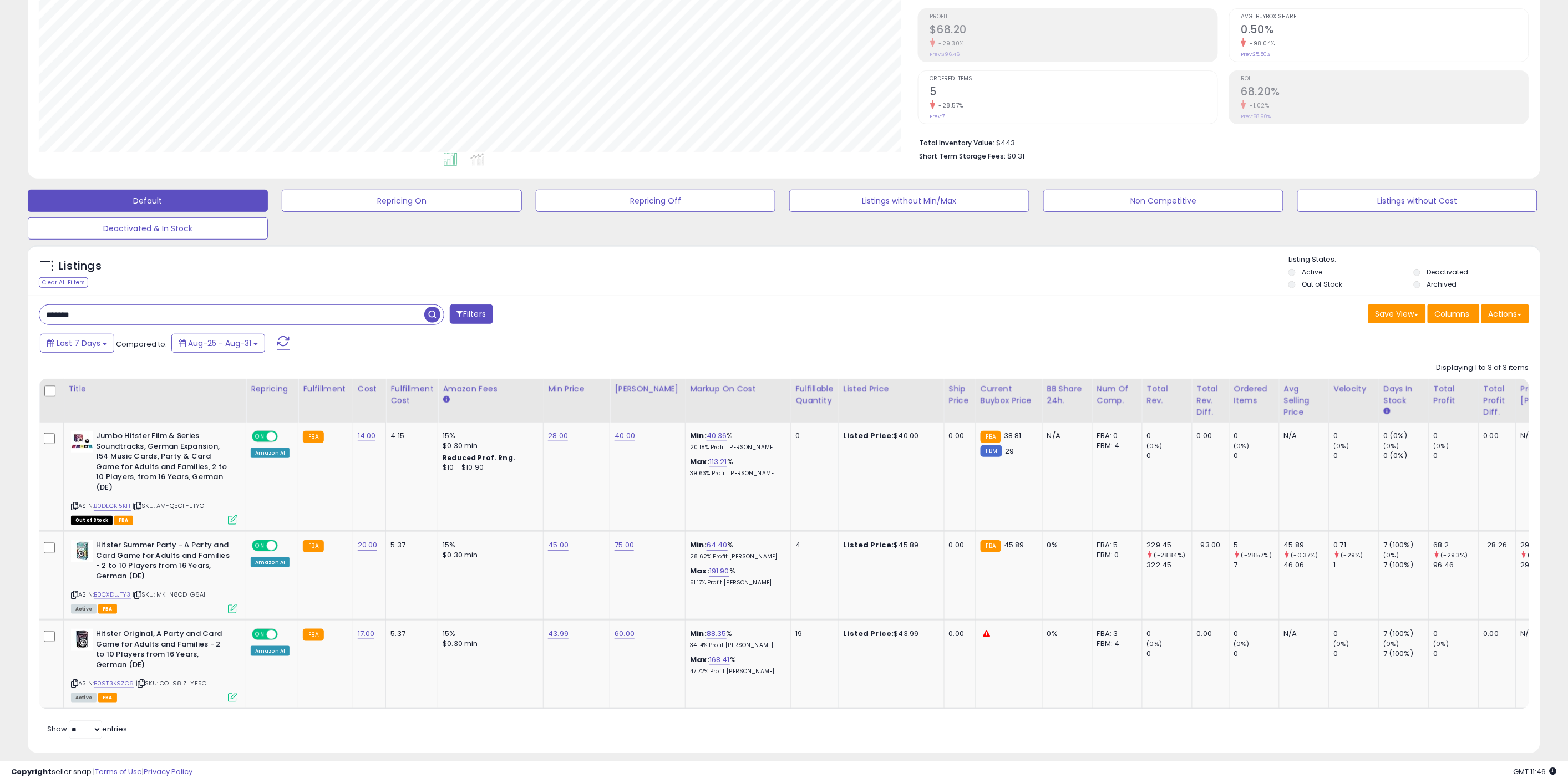
scroll to position [180, 0]
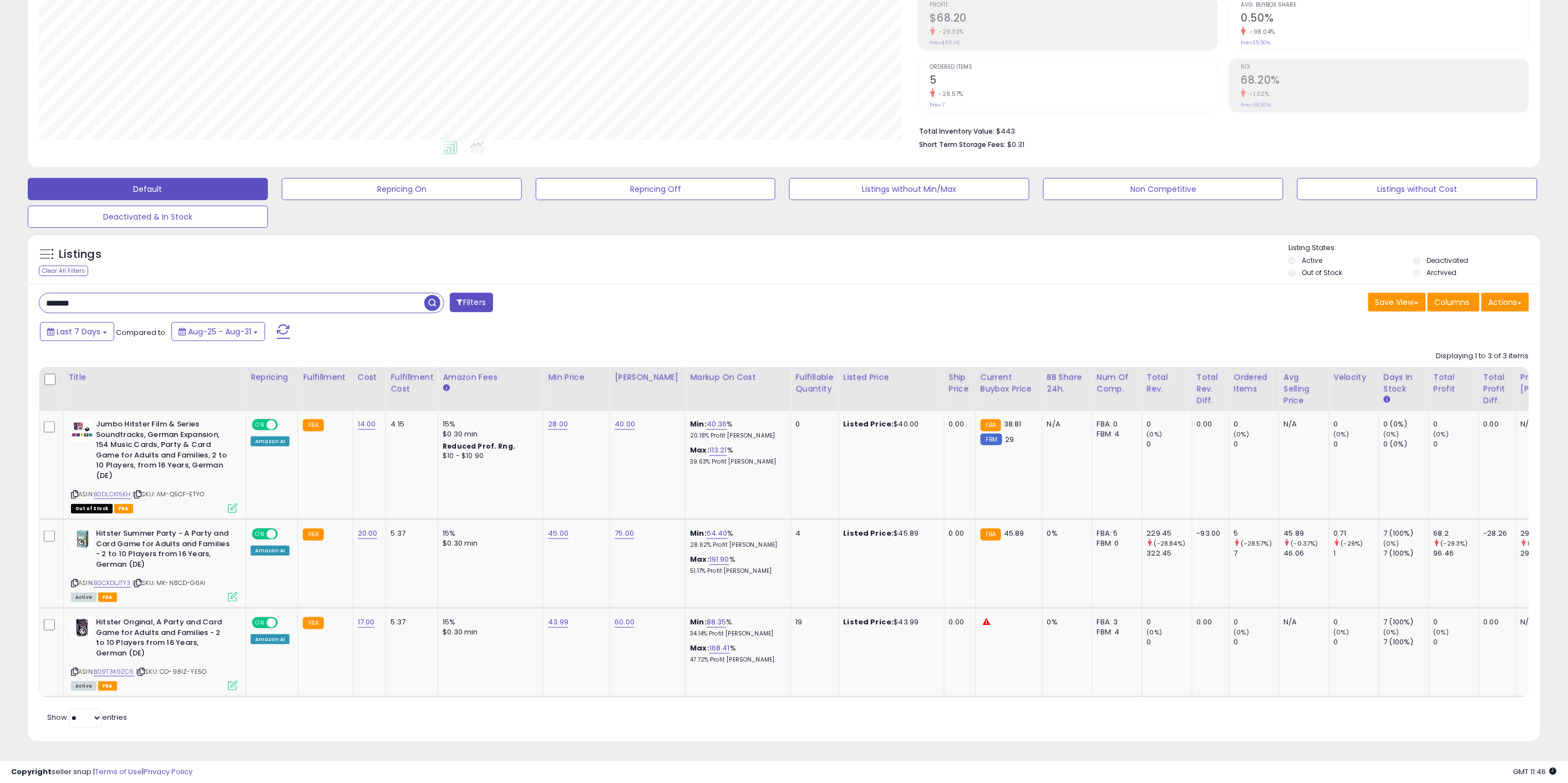
click at [148, 284] on div "******* Filters Save View Save As New View Update Current View" at bounding box center [784, 512] width 1513 height 457
click at [151, 295] on input "*******" at bounding box center [232, 304] width 385 height 20
click at [151, 295] on input "*******" at bounding box center [232, 304] width 385 height 20
type input "*******"
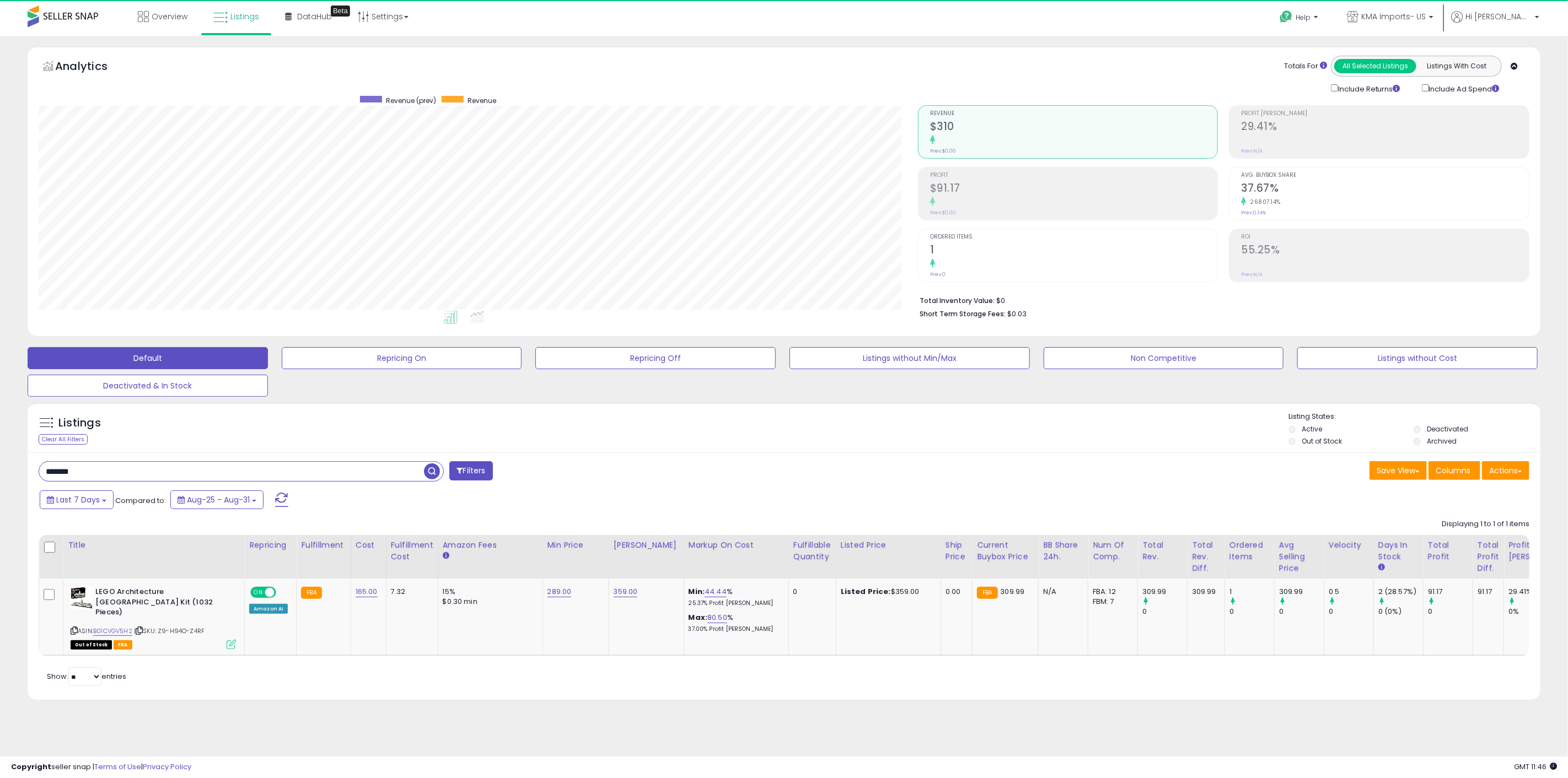
scroll to position [226, 879]
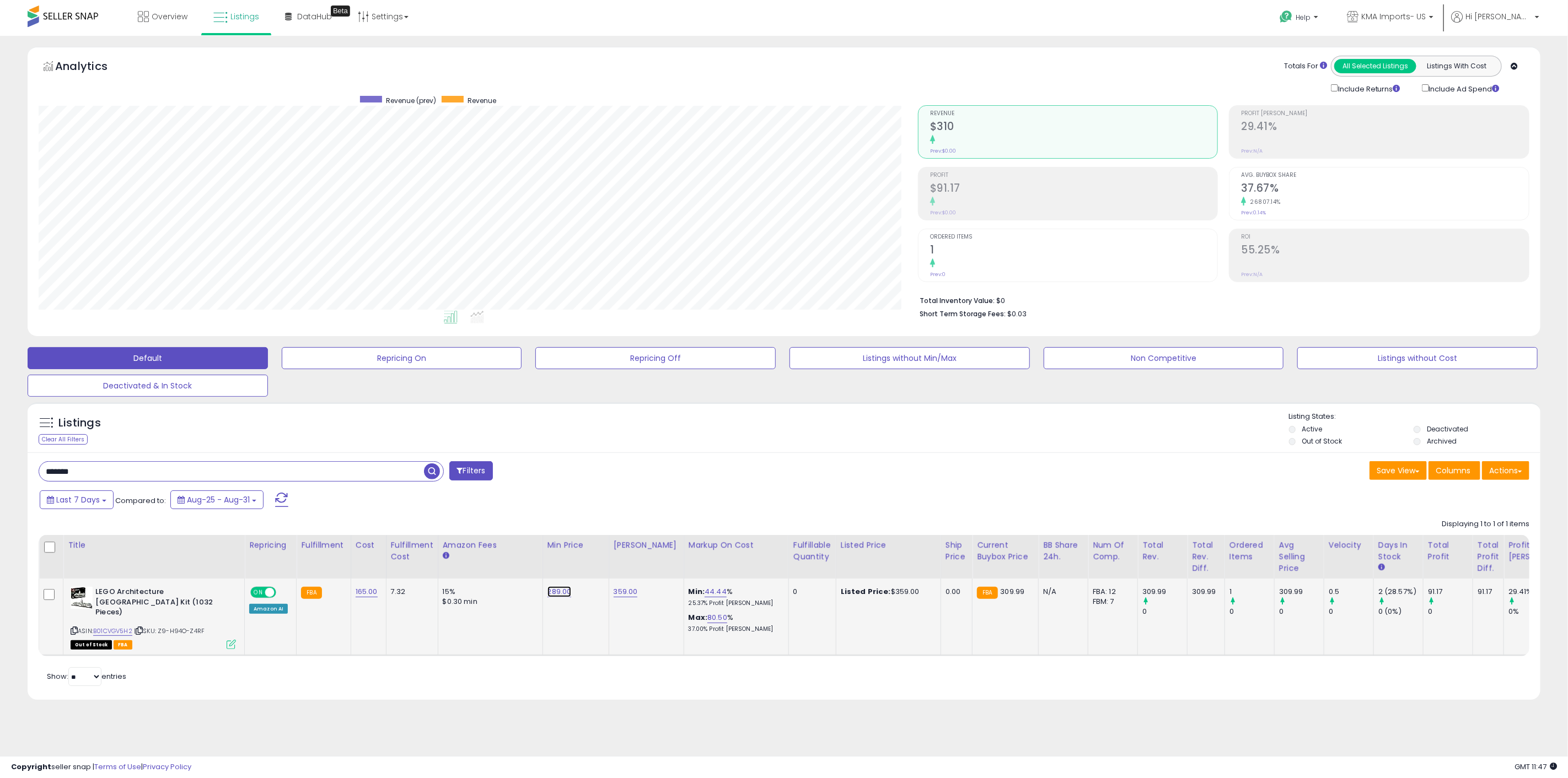
click at [552, 597] on link "289.00" at bounding box center [560, 591] width 25 height 11
drag, startPoint x: 491, startPoint y: 566, endPoint x: 434, endPoint y: 571, distance: 57.2
click at [425, 566] on table "Title Repricing" at bounding box center [884, 596] width 1691 height 121
type input "***"
click button "submit" at bounding box center [587, 564] width 19 height 16
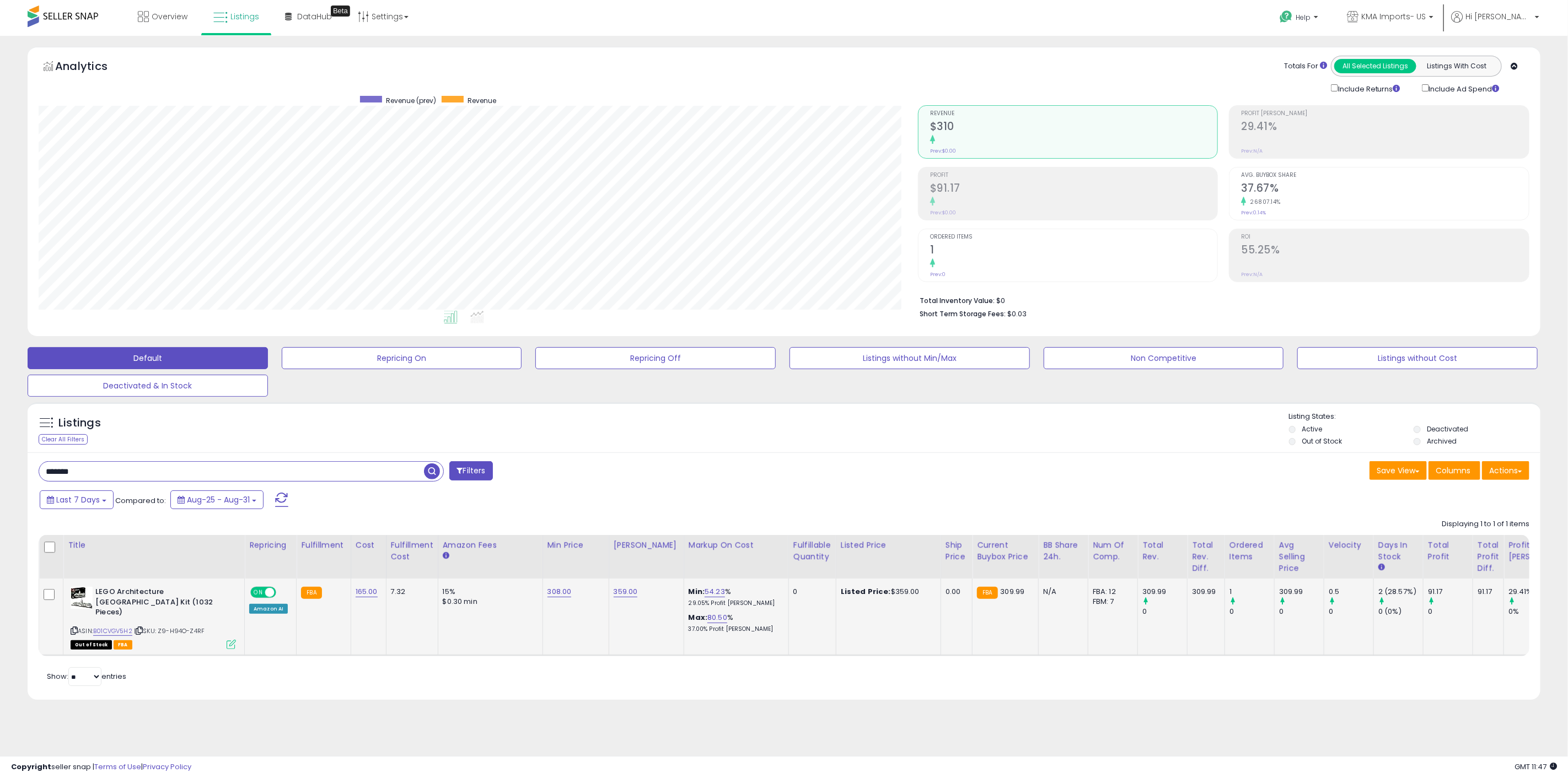
click at [222, 644] on div "Out of Stock FBA" at bounding box center [153, 644] width 166 height 7
click at [223, 644] on div "Out of Stock FBA" at bounding box center [153, 644] width 166 height 7
click at [225, 645] on div "Out of Stock FBA" at bounding box center [153, 644] width 166 height 7
click at [230, 645] on icon at bounding box center [230, 644] width 9 height 9
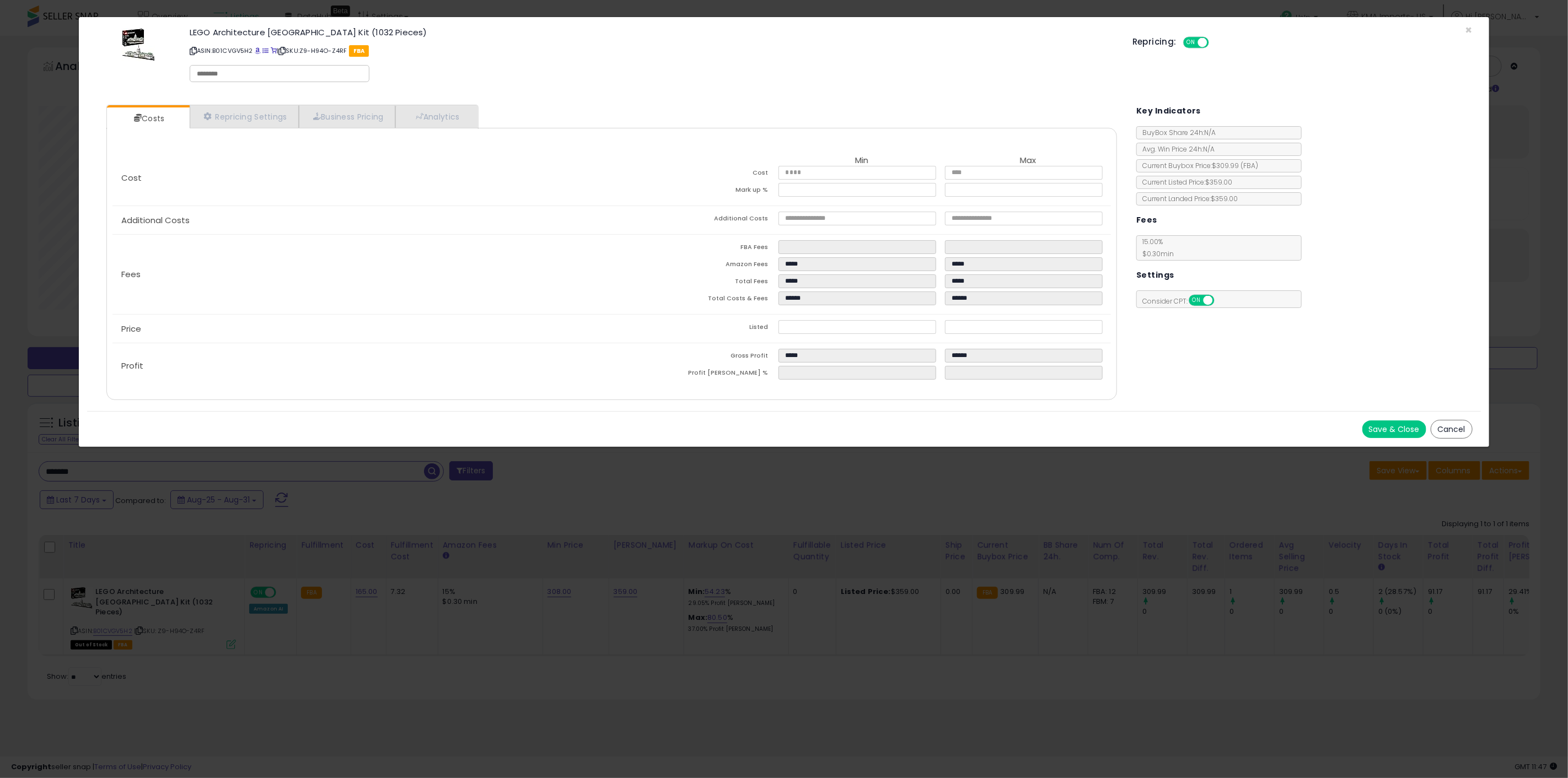
click at [579, 521] on div "× Close LEGO Architecture 21030 United States Capitol Building Kit (1032 Pieces…" at bounding box center [784, 389] width 1568 height 778
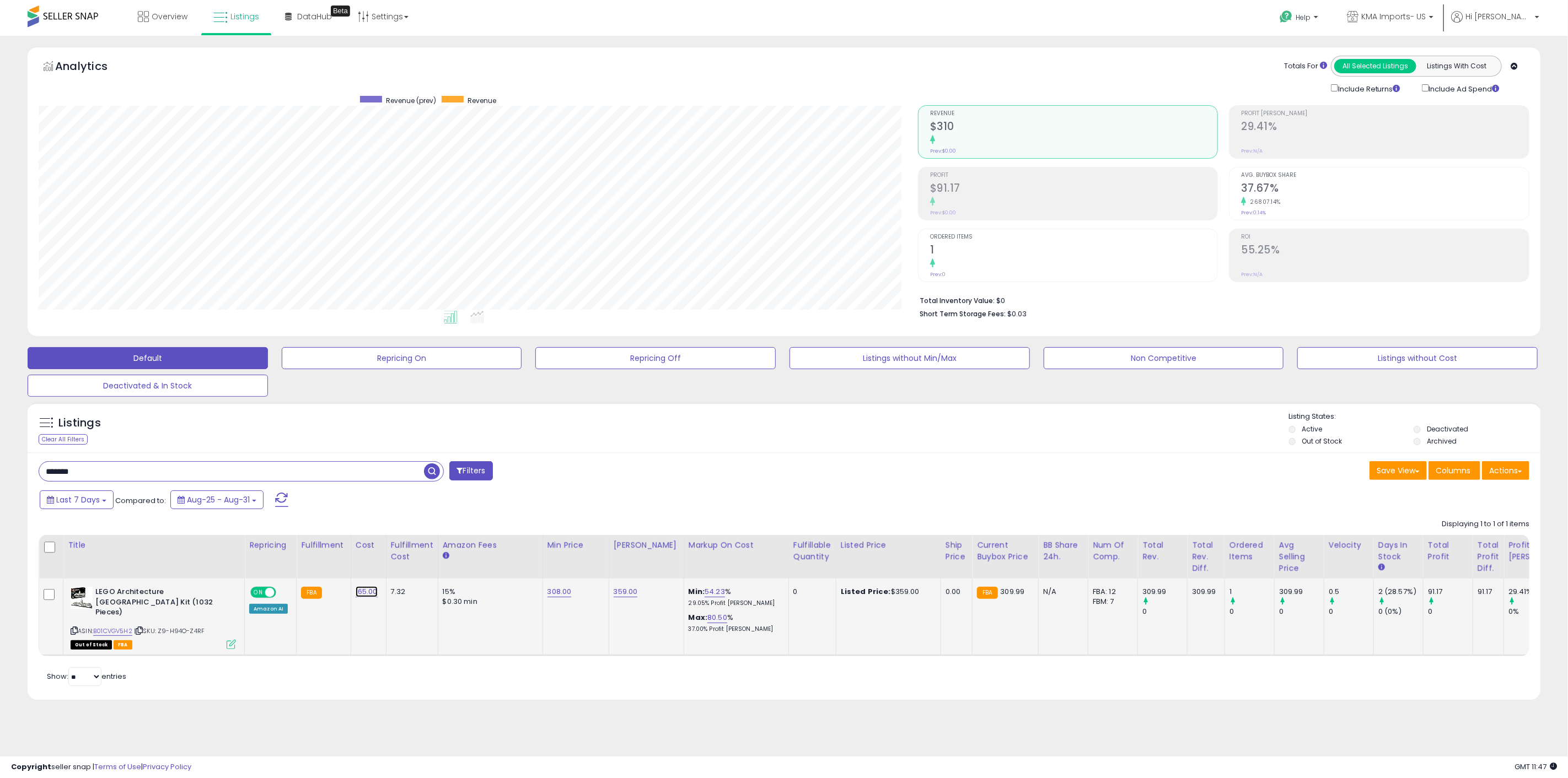
click at [366, 592] on link "165.00" at bounding box center [367, 591] width 22 height 11
drag, startPoint x: 328, startPoint y: 560, endPoint x: 272, endPoint y: 568, distance: 56.6
click at [278, 562] on div "******" at bounding box center [355, 566] width 159 height 30
type input "***"
click button "submit" at bounding box center [394, 564] width 19 height 16
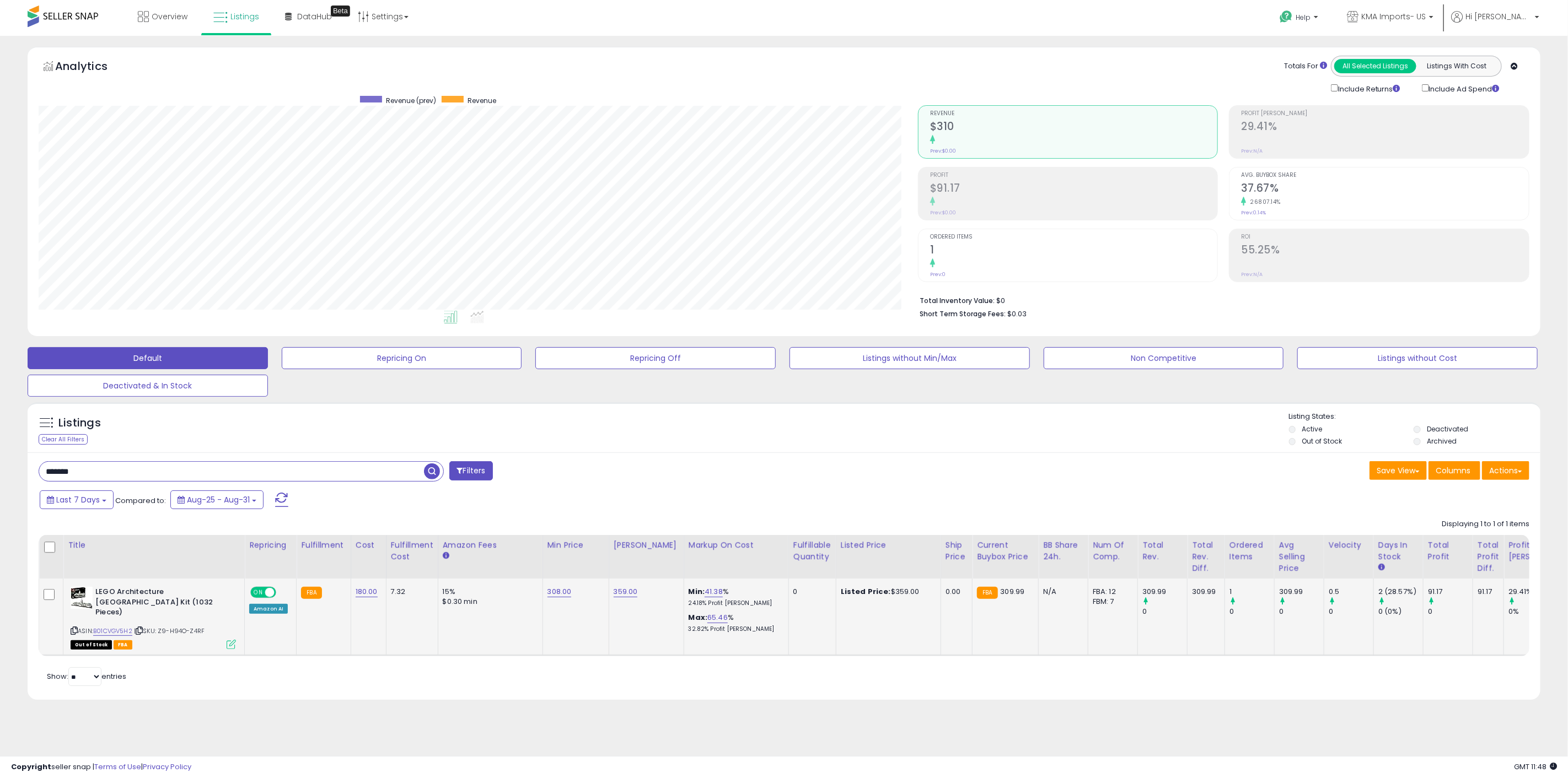
click at [228, 647] on icon at bounding box center [230, 644] width 9 height 9
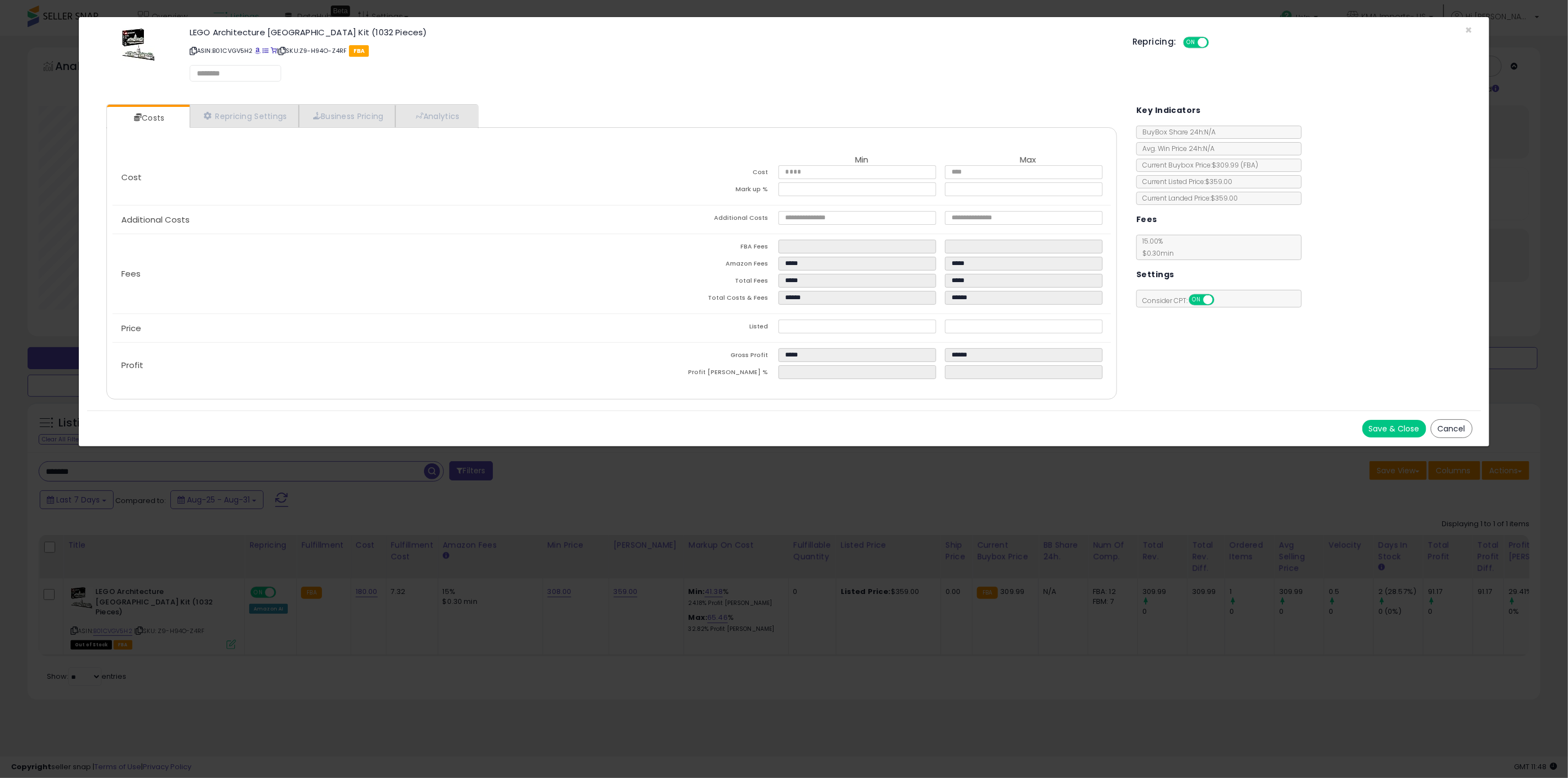
click at [458, 704] on div "× Close LEGO Architecture 21030 United States Capitol Building Kit (1032 Pieces…" at bounding box center [784, 389] width 1568 height 778
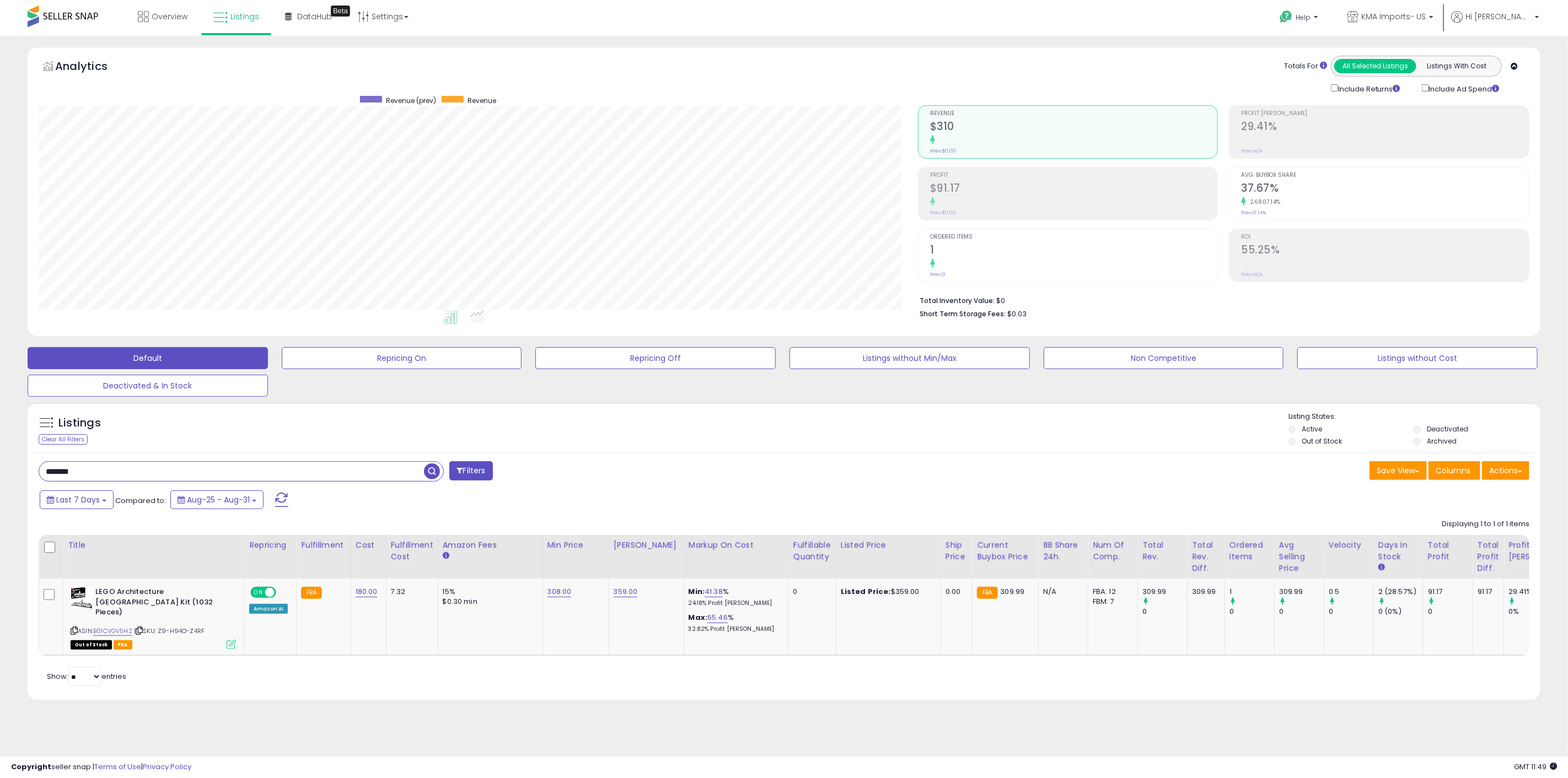
drag, startPoint x: 114, startPoint y: 467, endPoint x: 122, endPoint y: 477, distance: 12.8
click at [115, 469] on input "*******" at bounding box center [231, 471] width 385 height 20
click at [122, 477] on input "*******" at bounding box center [231, 471] width 385 height 20
paste input "***"
type input "**********"
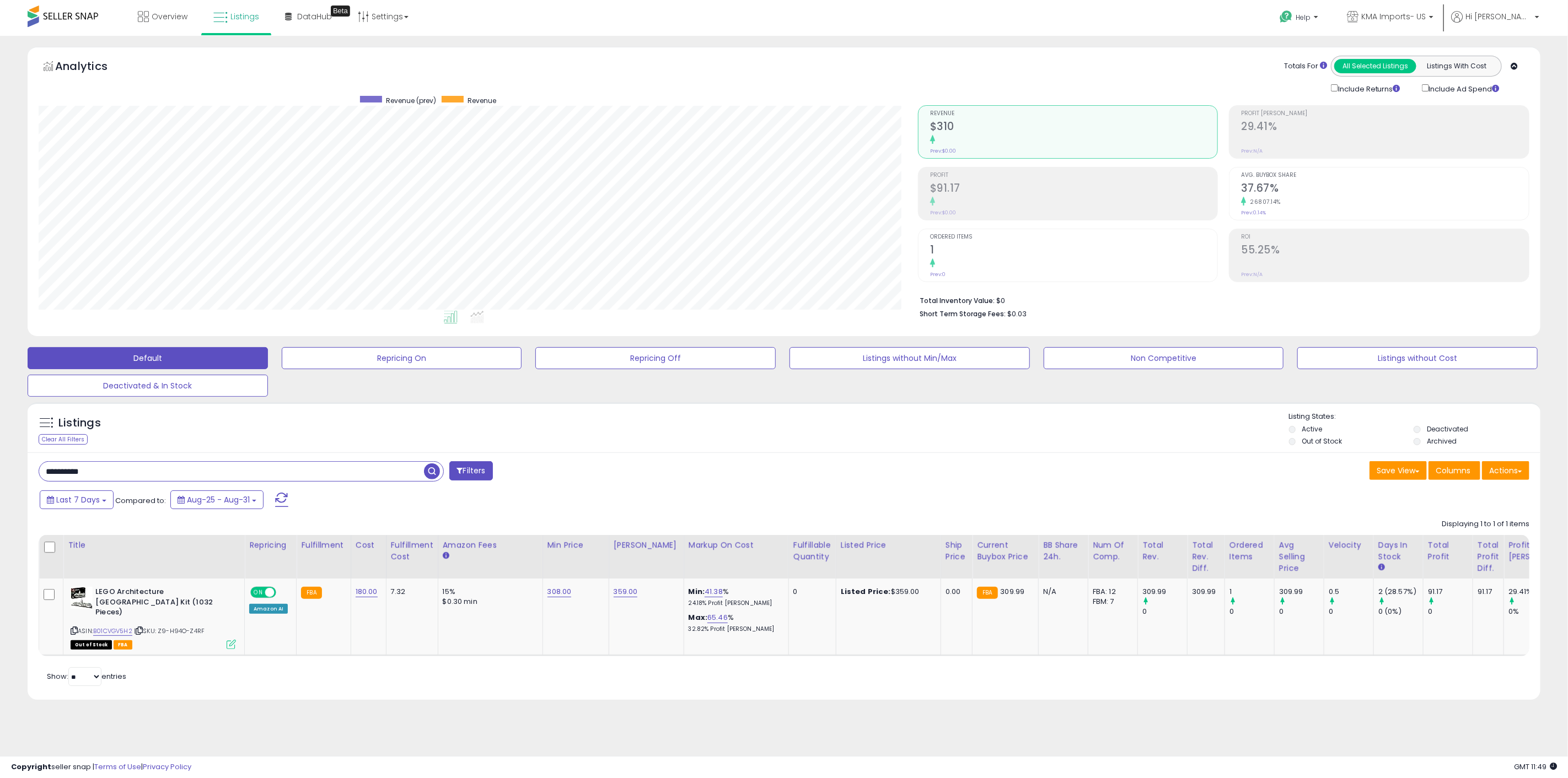
click at [438, 470] on span "button" at bounding box center [432, 472] width 16 height 16
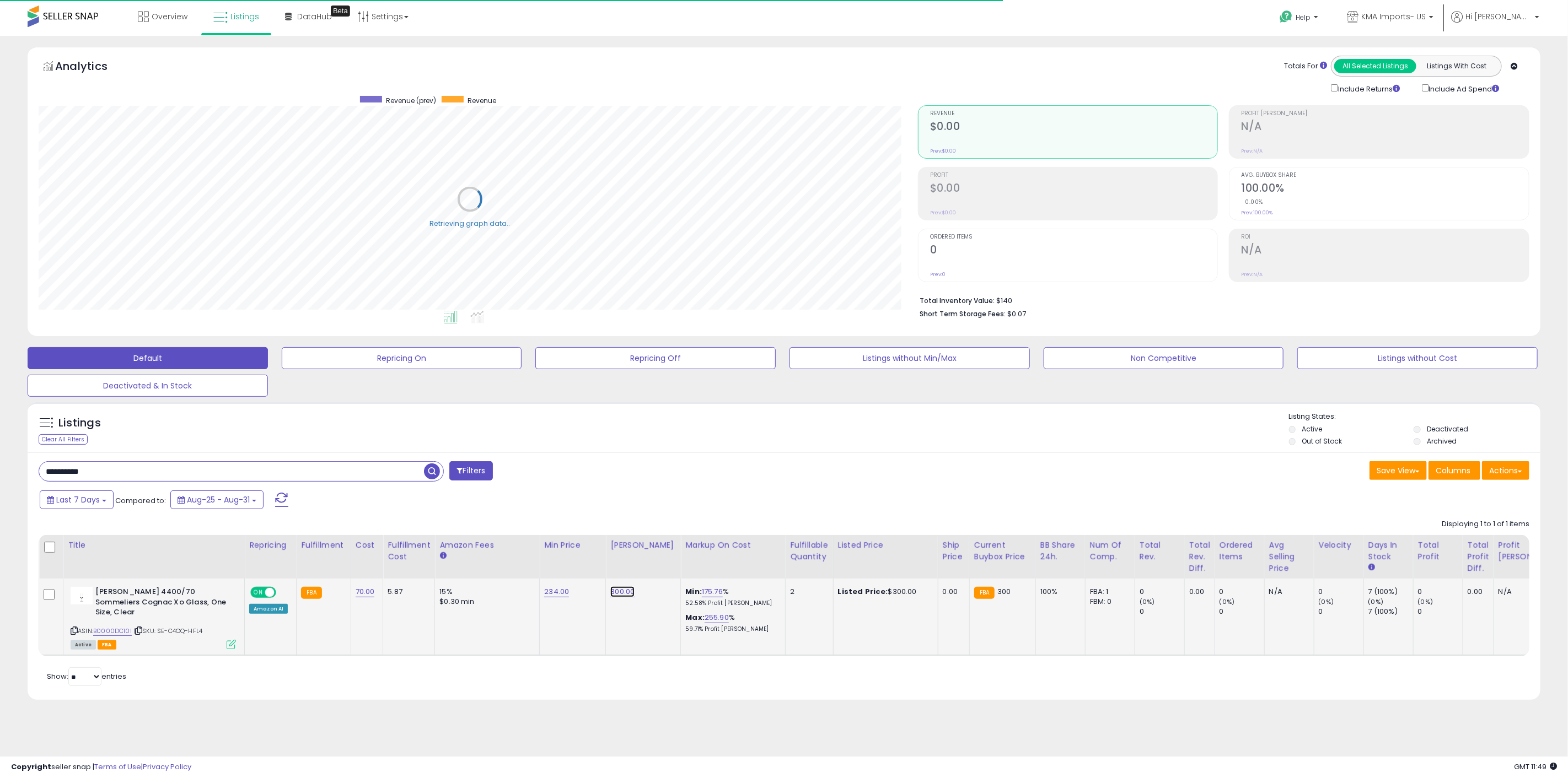
click at [624, 594] on link "300.00" at bounding box center [622, 591] width 25 height 11
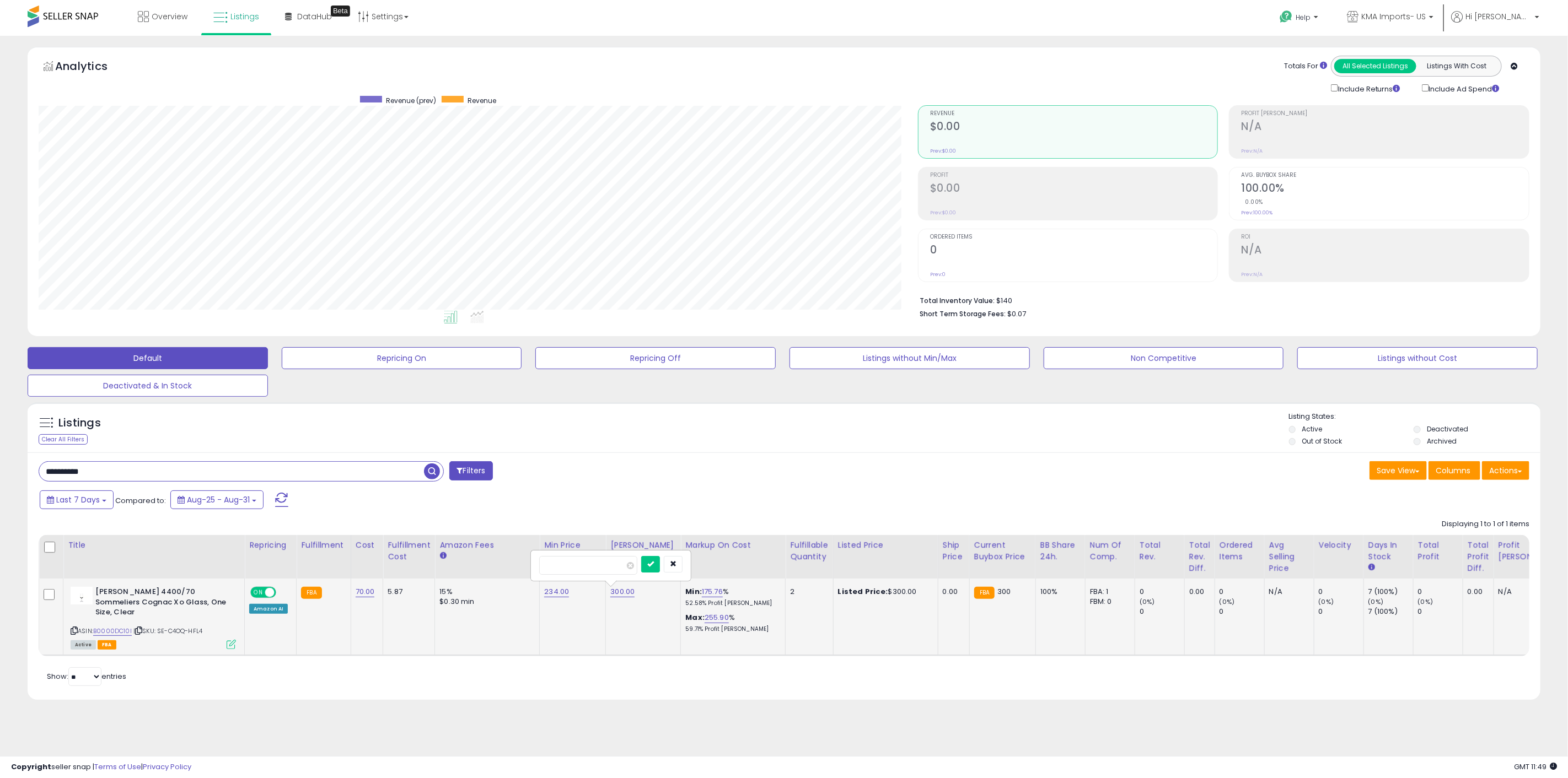
drag, startPoint x: 598, startPoint y: 566, endPoint x: 535, endPoint y: 568, distance: 63.0
click at [538, 565] on div "******" at bounding box center [611, 566] width 159 height 30
type input "******"
click button "submit" at bounding box center [650, 564] width 19 height 16
click at [227, 640] on icon at bounding box center [230, 644] width 9 height 9
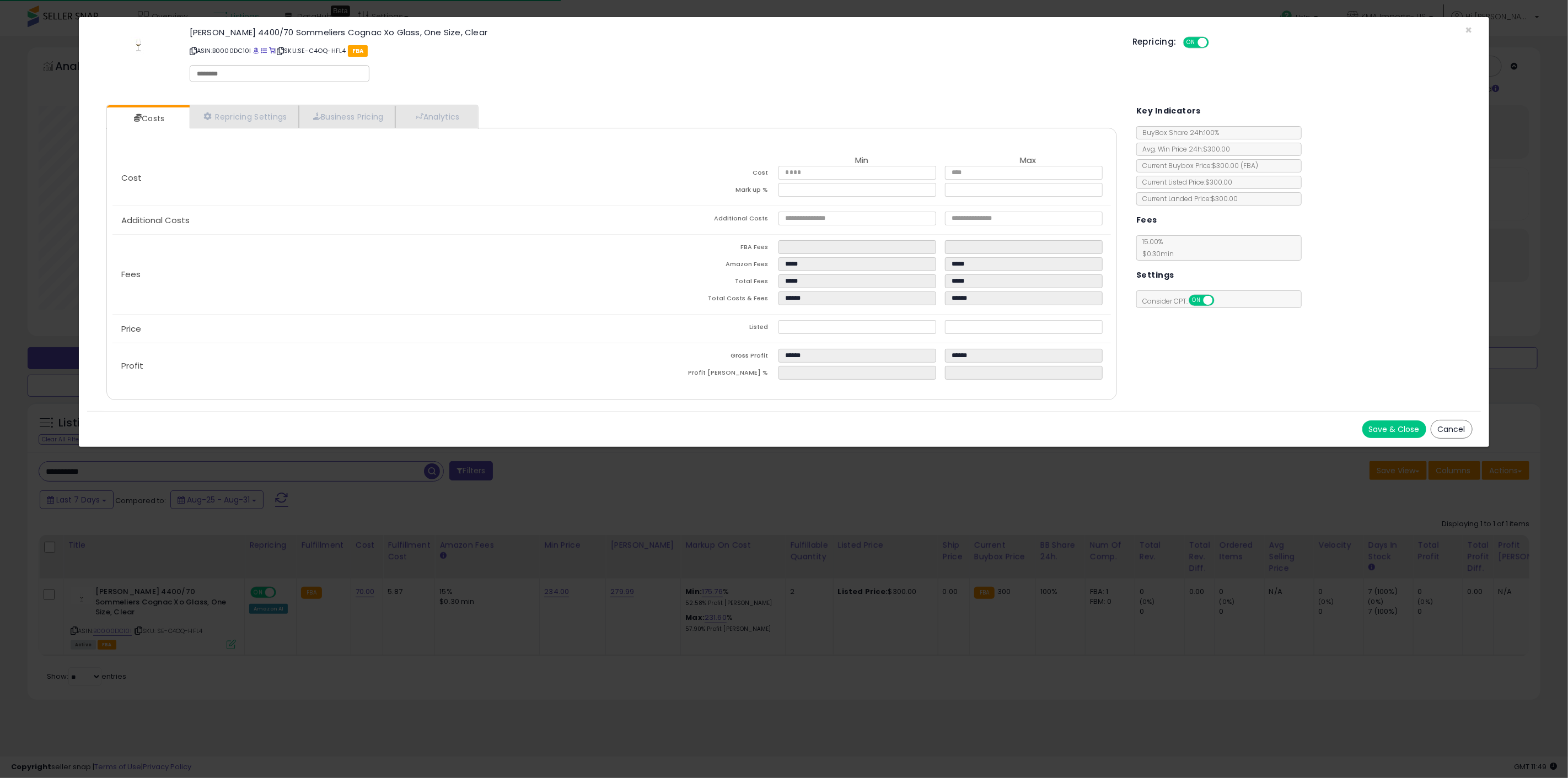
click at [324, 644] on div "× Close Riedel 4400/70 Sommeliers Cognac Xo Glass, One Size, Clear ASIN: B0000D…" at bounding box center [784, 389] width 1568 height 778
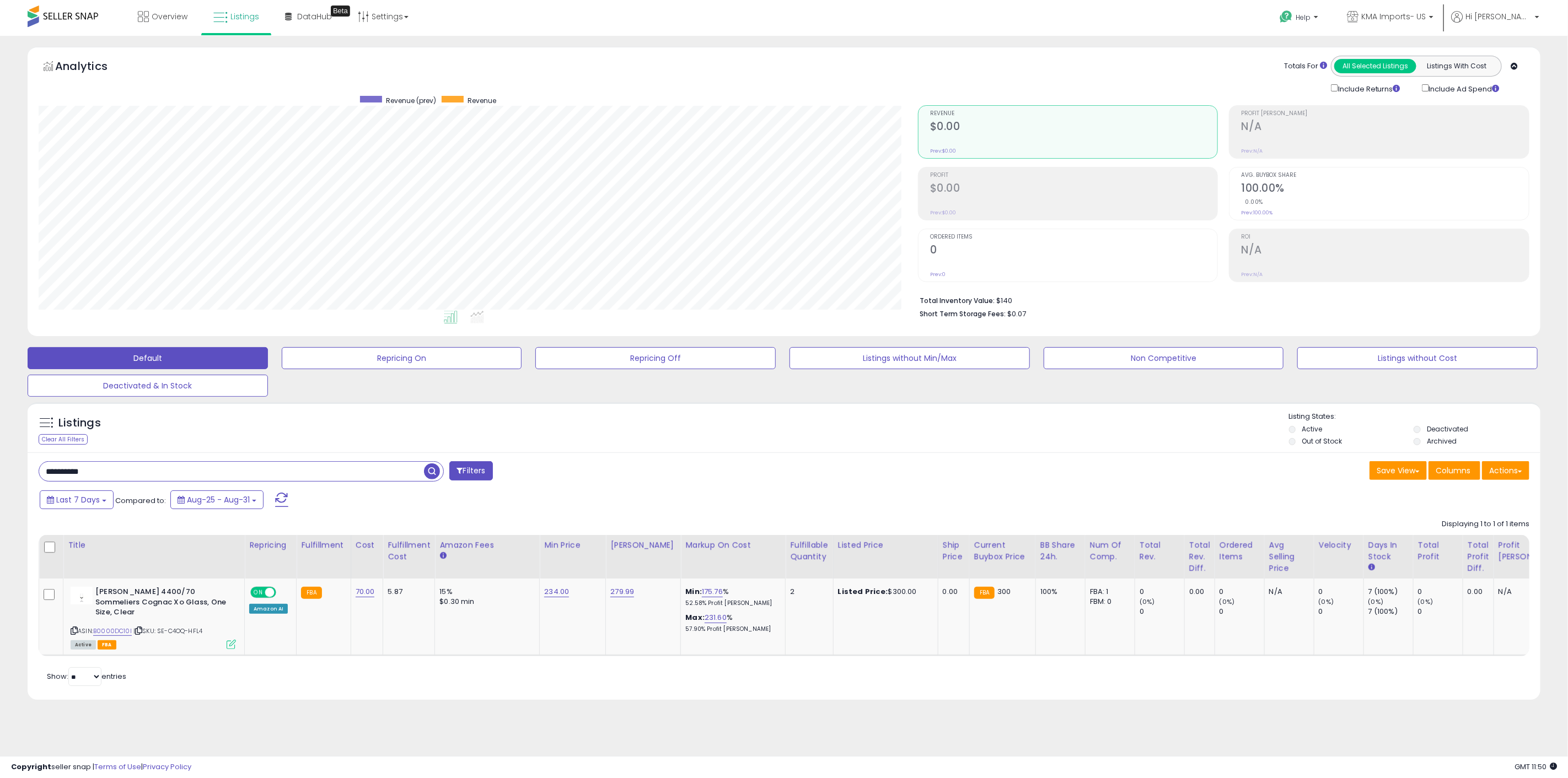
click at [533, 448] on div "Listings Clear All Filters Listing States:" at bounding box center [784, 430] width 1513 height 38
